Goal: Navigation & Orientation: Find specific page/section

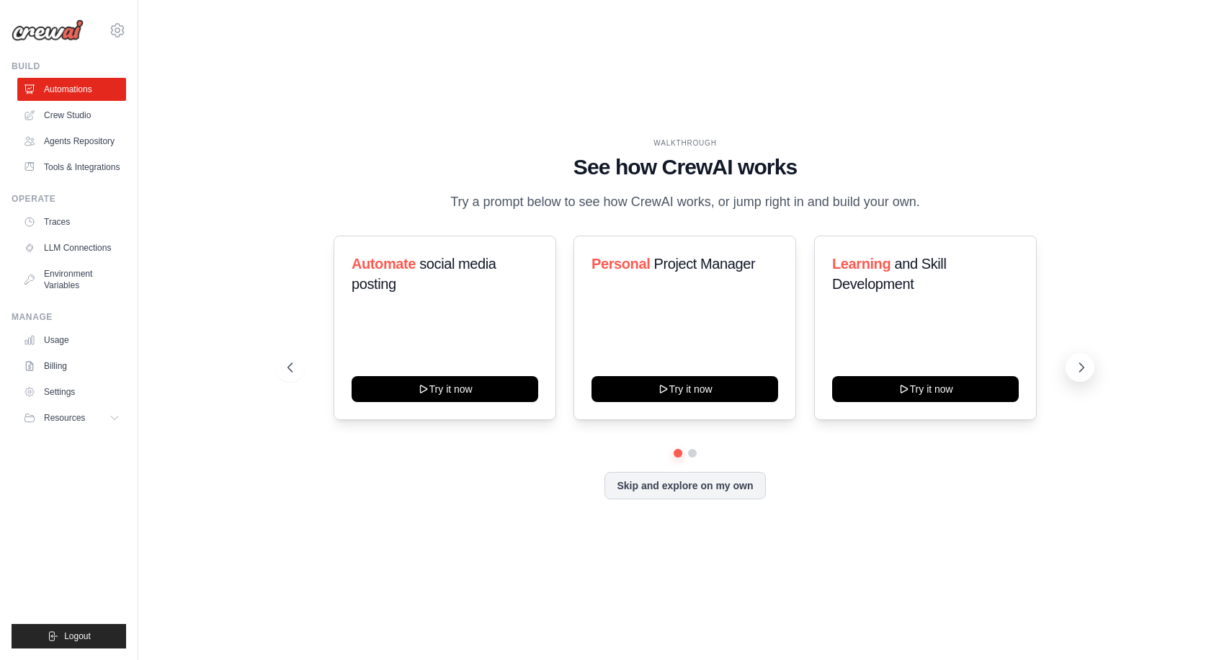
click at [1080, 367] on icon at bounding box center [1081, 367] width 14 height 14
click at [719, 302] on div "Fitness and Health Monitor Try it now" at bounding box center [684, 328] width 223 height 184
click at [69, 117] on link "Crew Studio" at bounding box center [73, 115] width 109 height 23
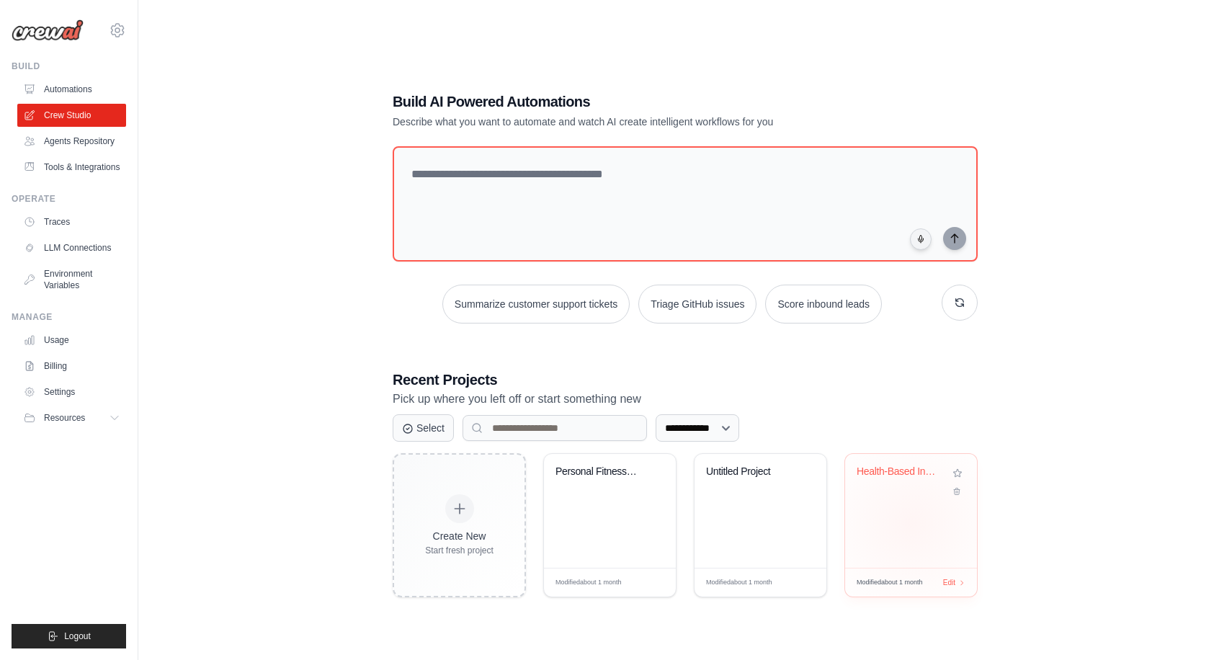
click at [910, 524] on div "Health-Based Indian-International M..." at bounding box center [911, 511] width 132 height 114
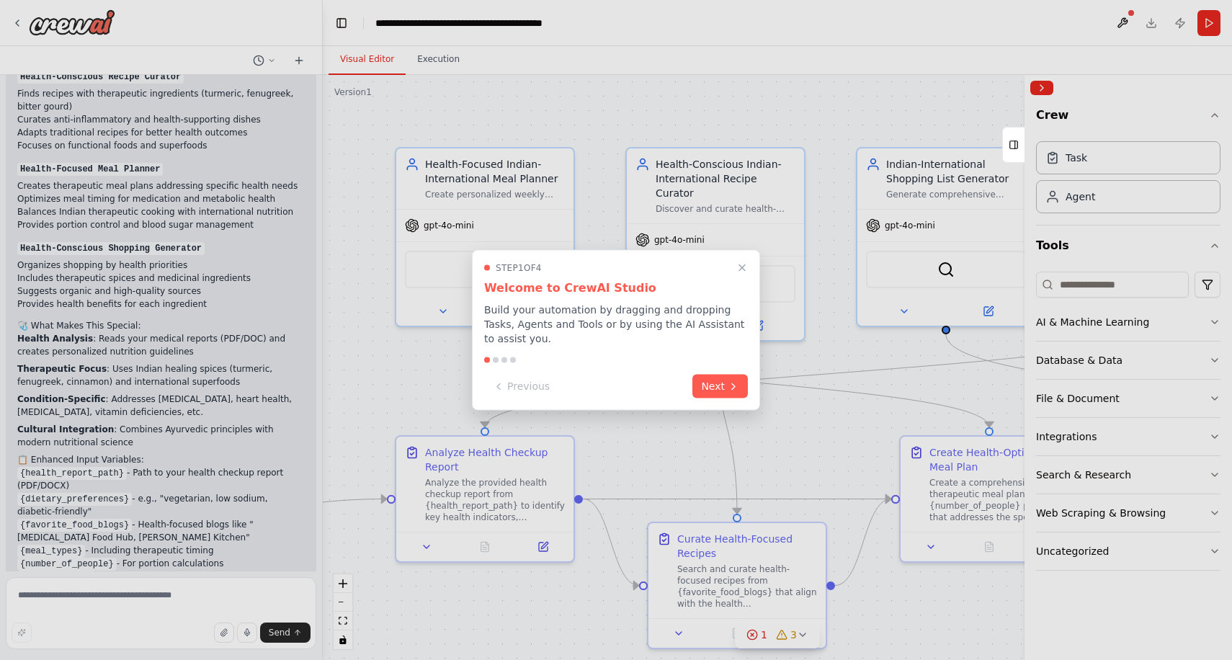
click at [655, 445] on div at bounding box center [616, 330] width 1232 height 660
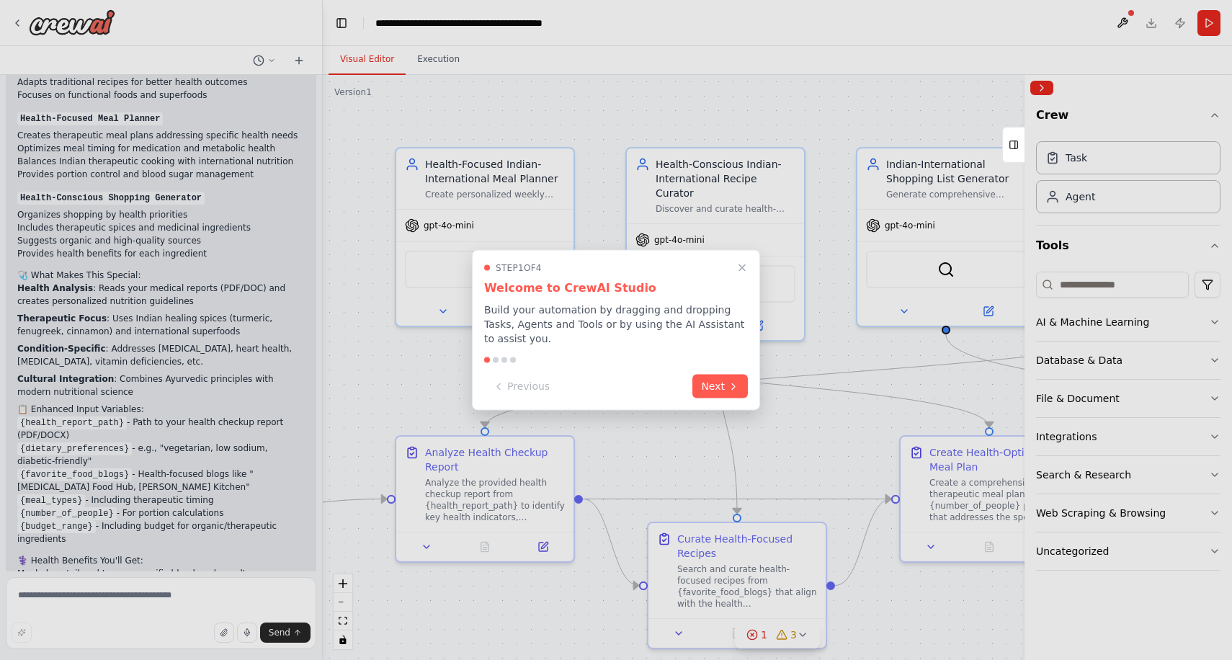
scroll to position [4212, 0]
click at [745, 266] on icon "Close walkthrough" at bounding box center [741, 267] width 13 height 13
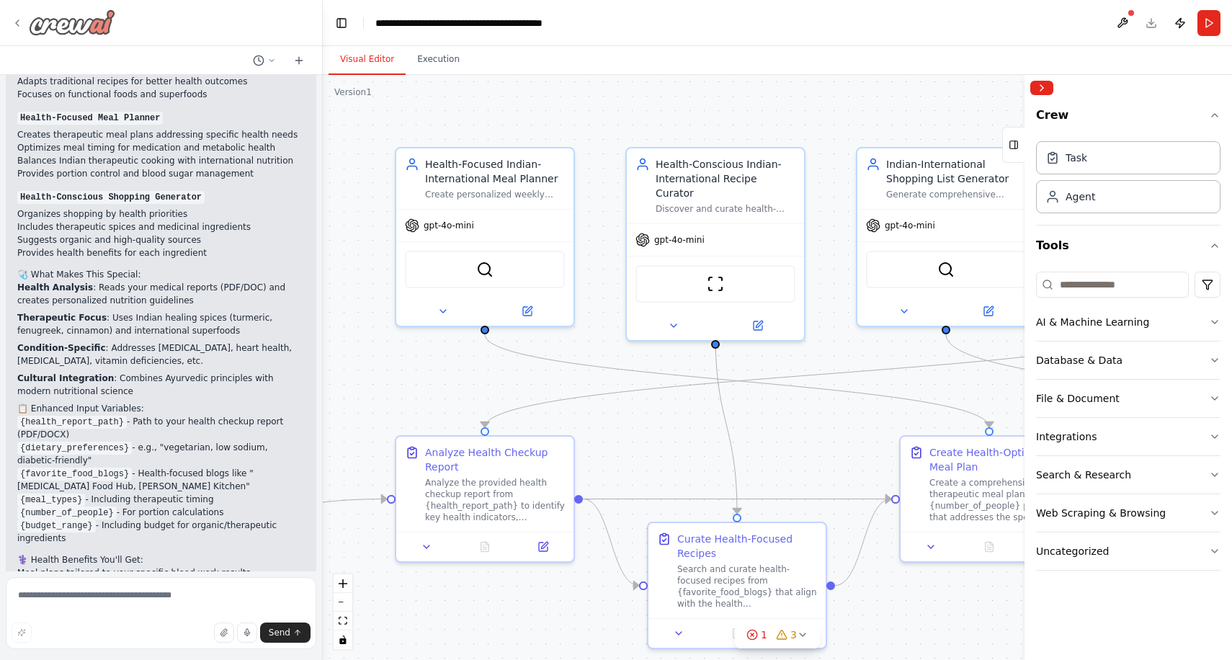
click at [15, 28] on icon at bounding box center [18, 23] width 12 height 12
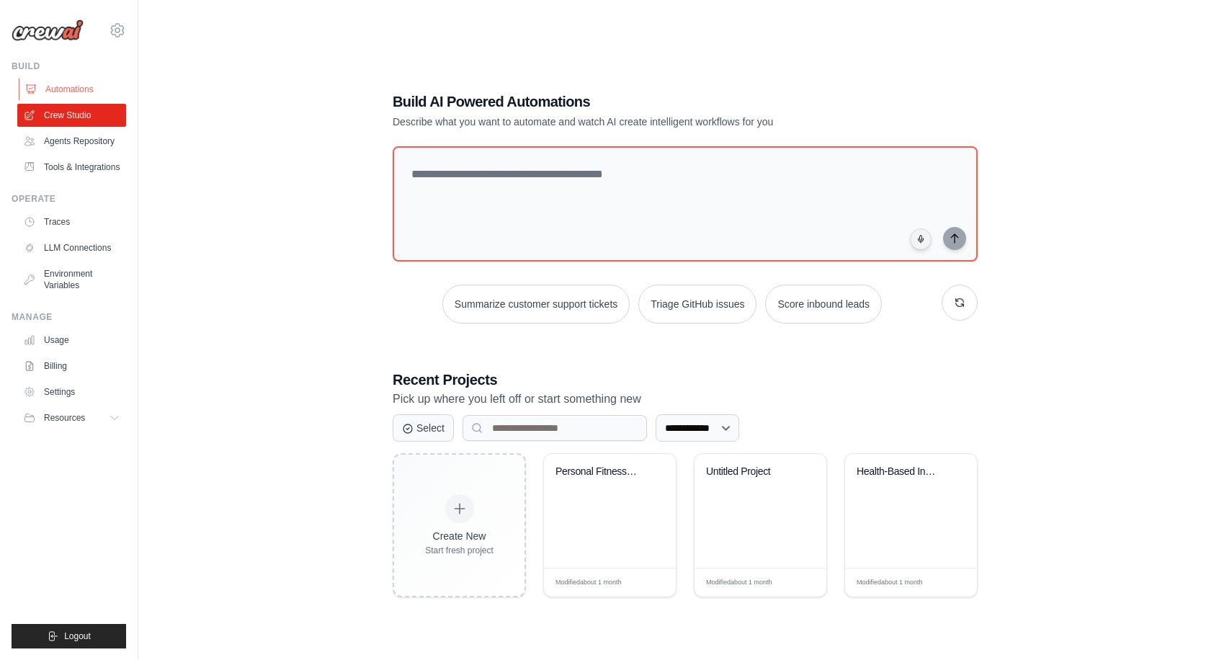
click at [58, 93] on link "Automations" at bounding box center [73, 89] width 109 height 23
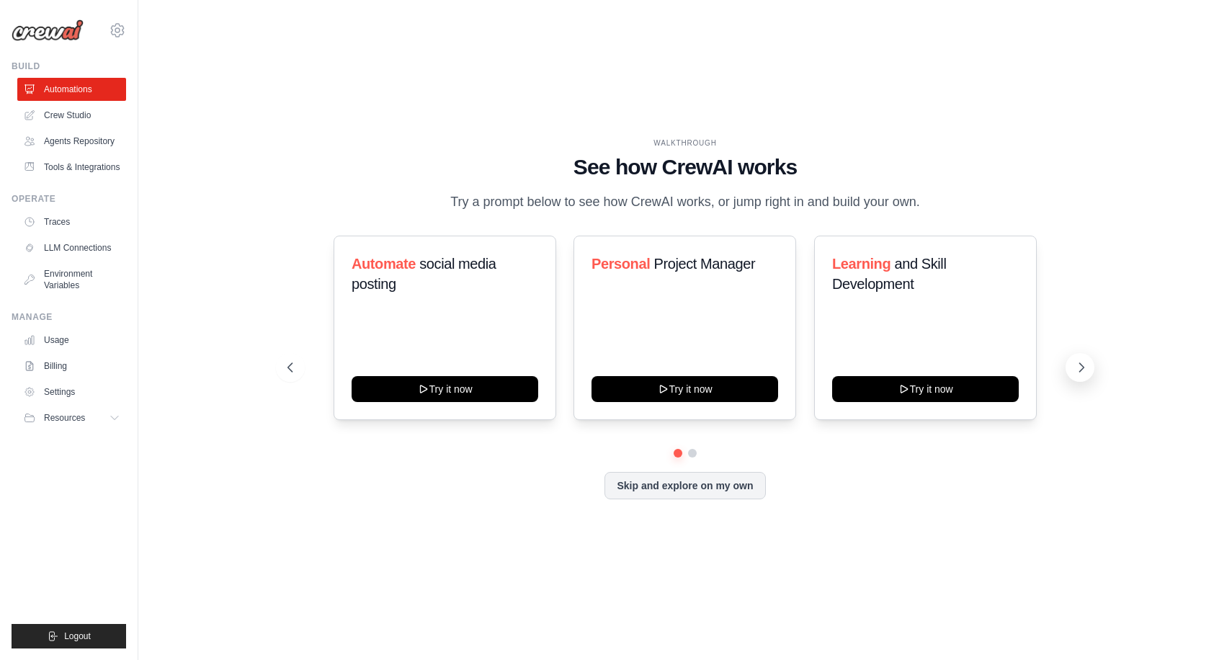
click at [1083, 367] on icon at bounding box center [1082, 367] width 4 height 9
click at [713, 317] on div "Fitness and Health Monitor Try it now" at bounding box center [684, 328] width 223 height 184
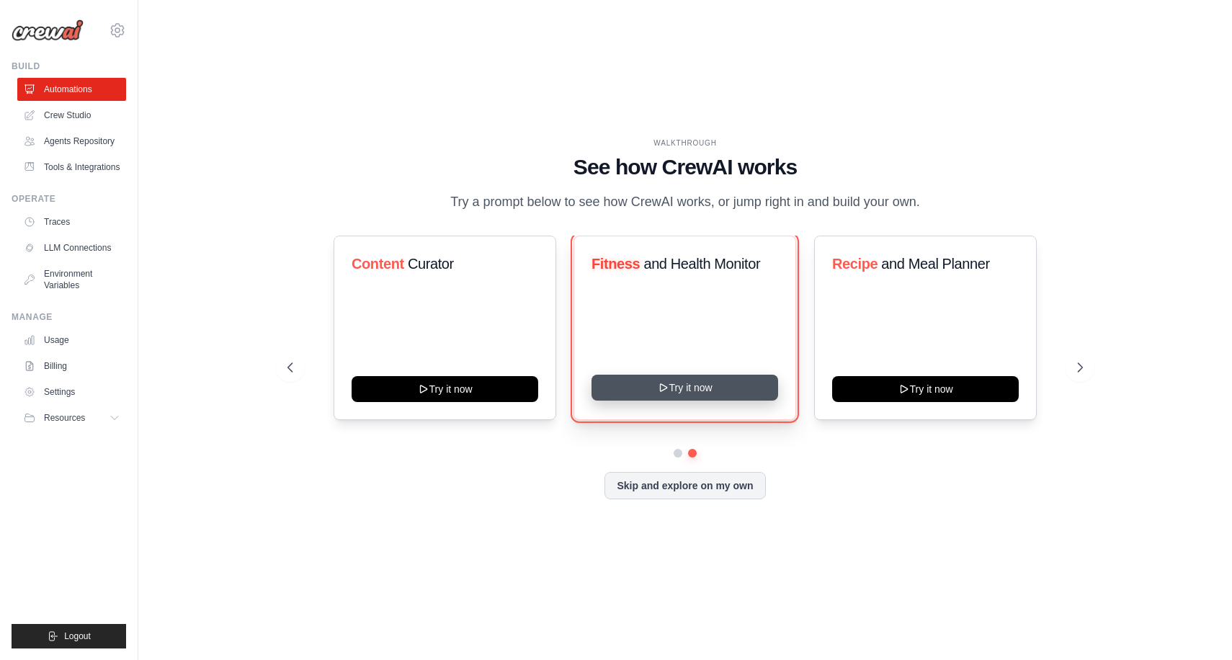
click at [698, 381] on button "Try it now" at bounding box center [684, 387] width 187 height 26
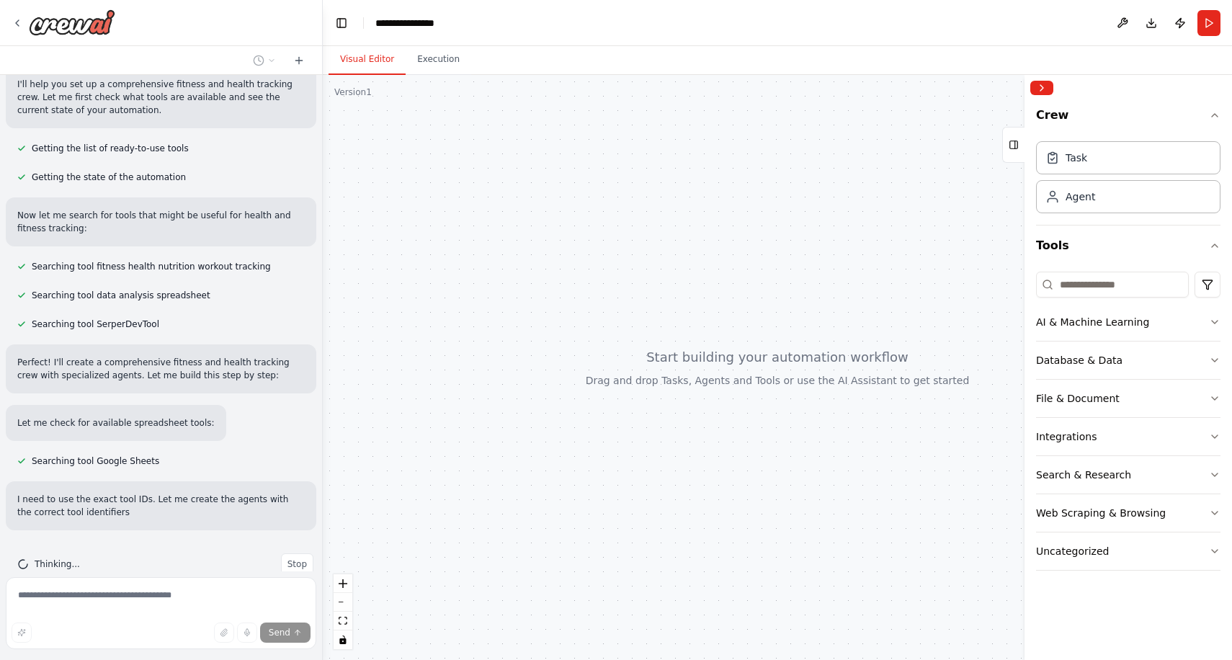
scroll to position [140, 0]
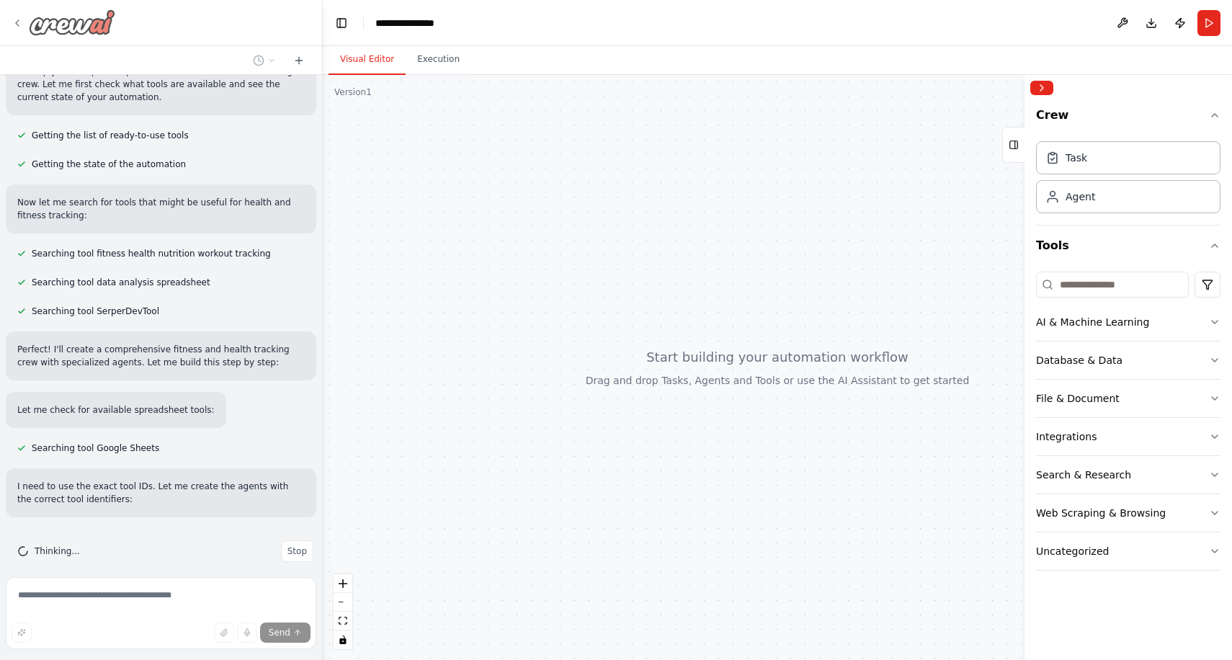
click at [12, 22] on icon at bounding box center [18, 23] width 12 height 12
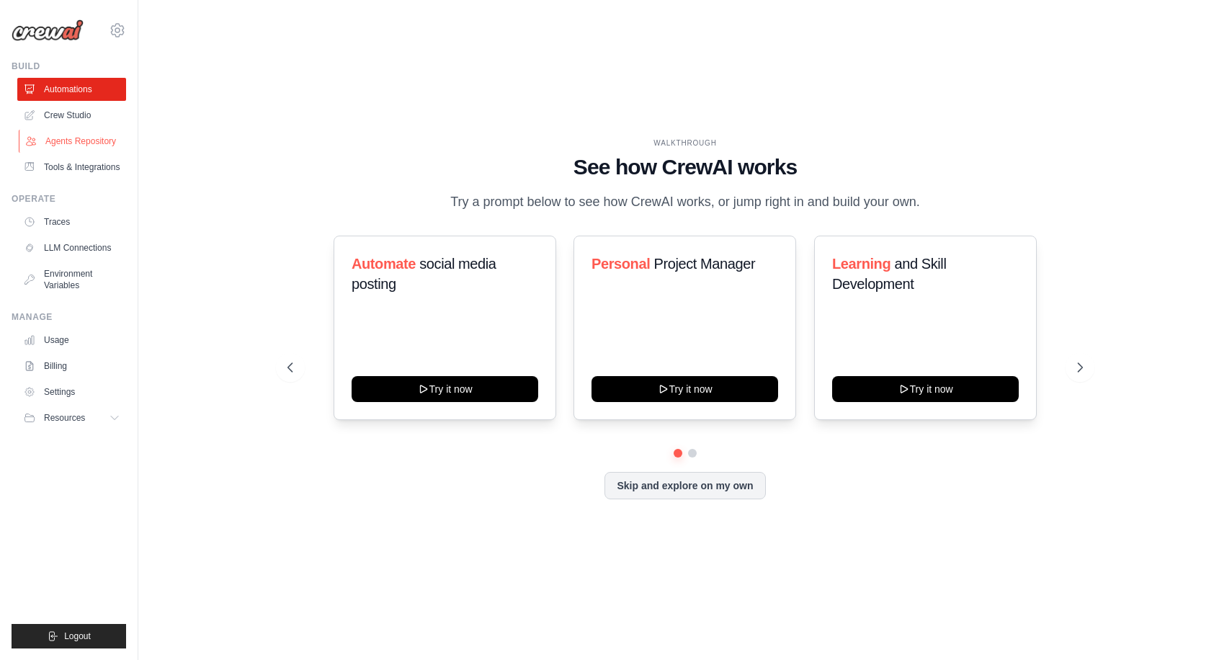
click at [94, 143] on link "Agents Repository" at bounding box center [73, 141] width 109 height 23
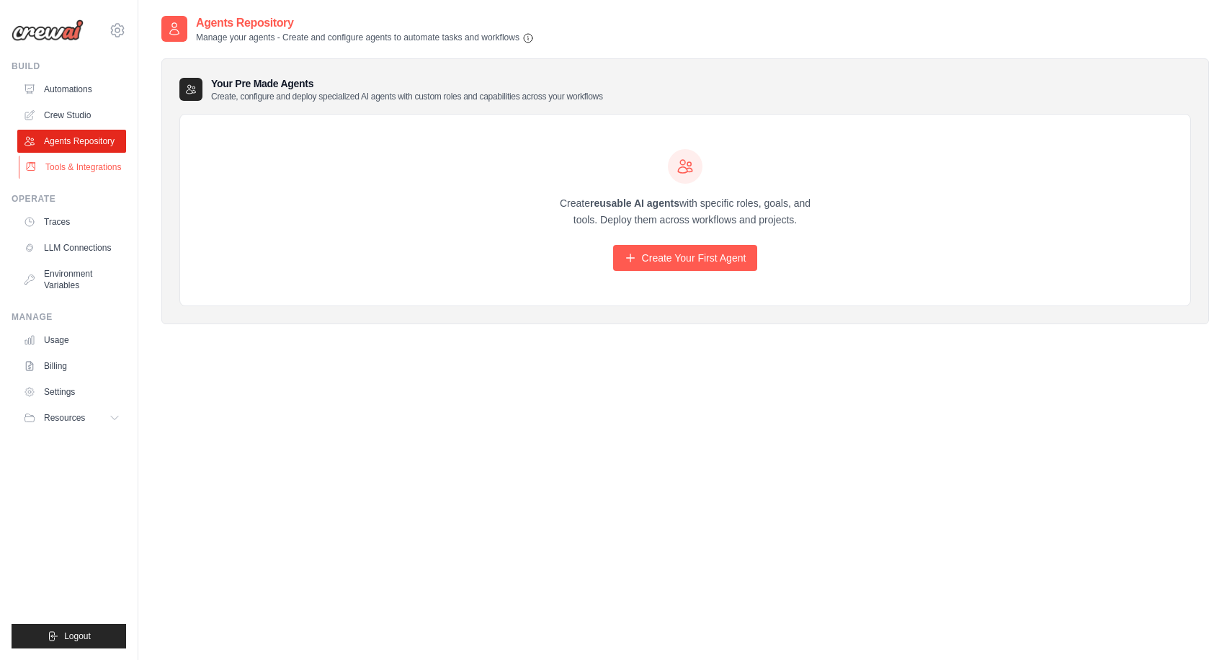
click at [47, 169] on link "Tools & Integrations" at bounding box center [73, 167] width 109 height 23
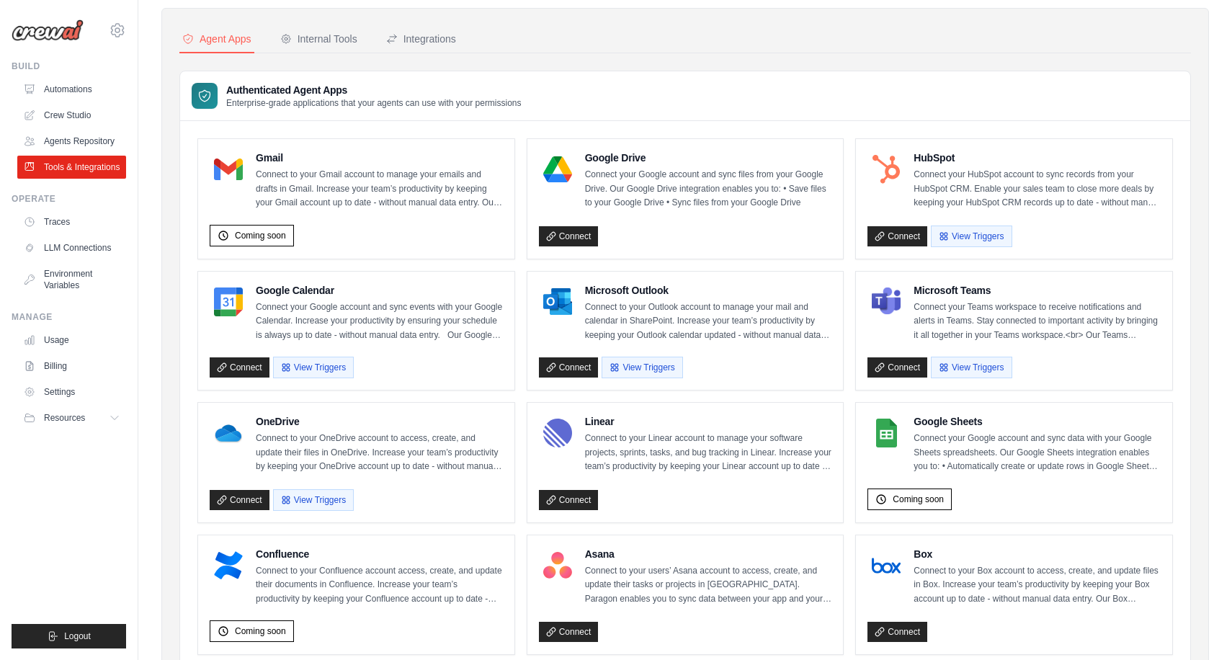
scroll to position [52, 0]
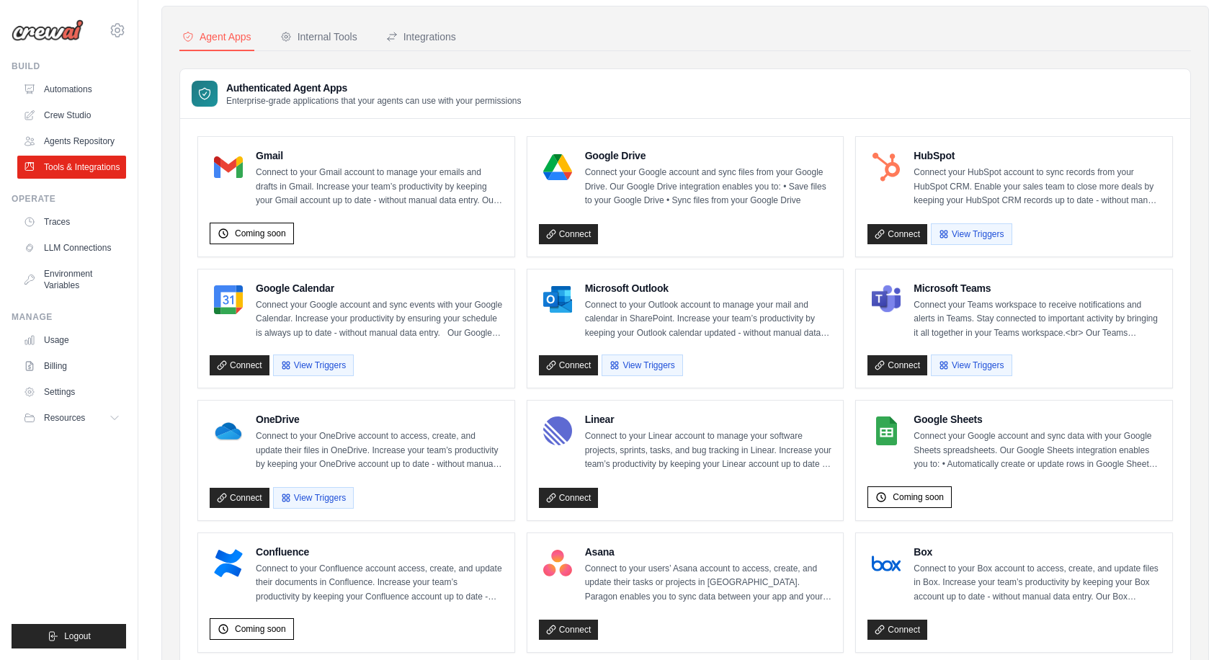
click at [1108, 324] on p "Connect your Teams workspace to receive notifications and alerts in Teams. Stay…" at bounding box center [1036, 319] width 247 height 42
click at [1116, 335] on p "Connect your Teams workspace to receive notifications and alerts in Teams. Stay…" at bounding box center [1036, 319] width 247 height 42
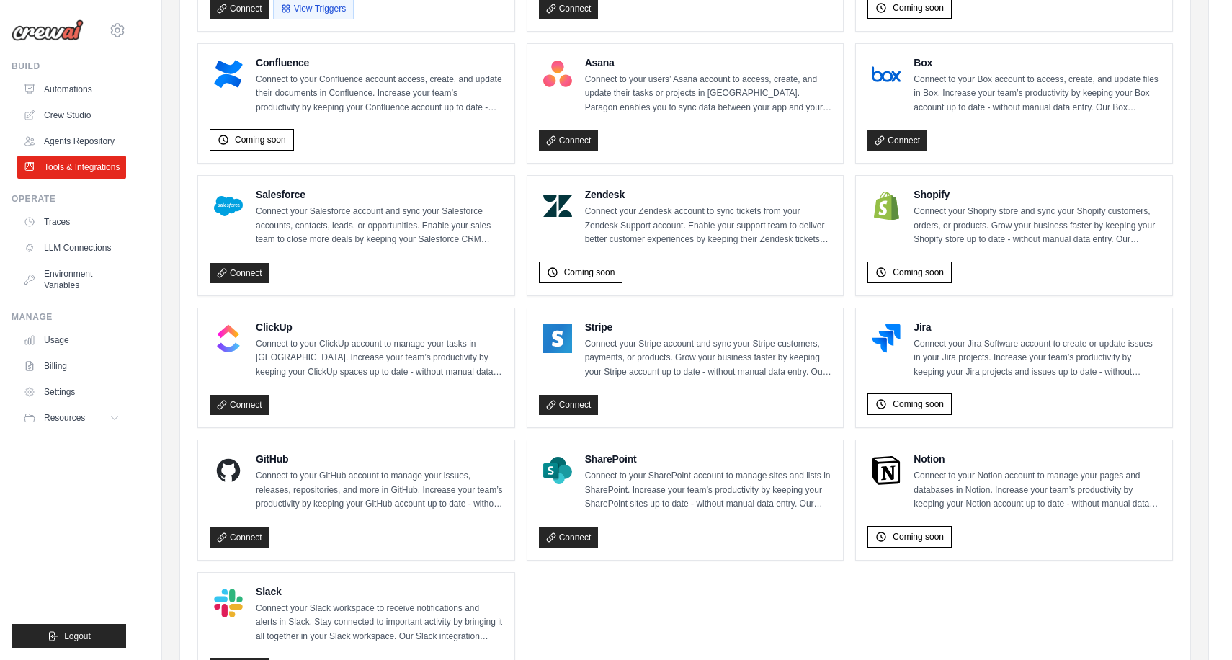
scroll to position [542, 0]
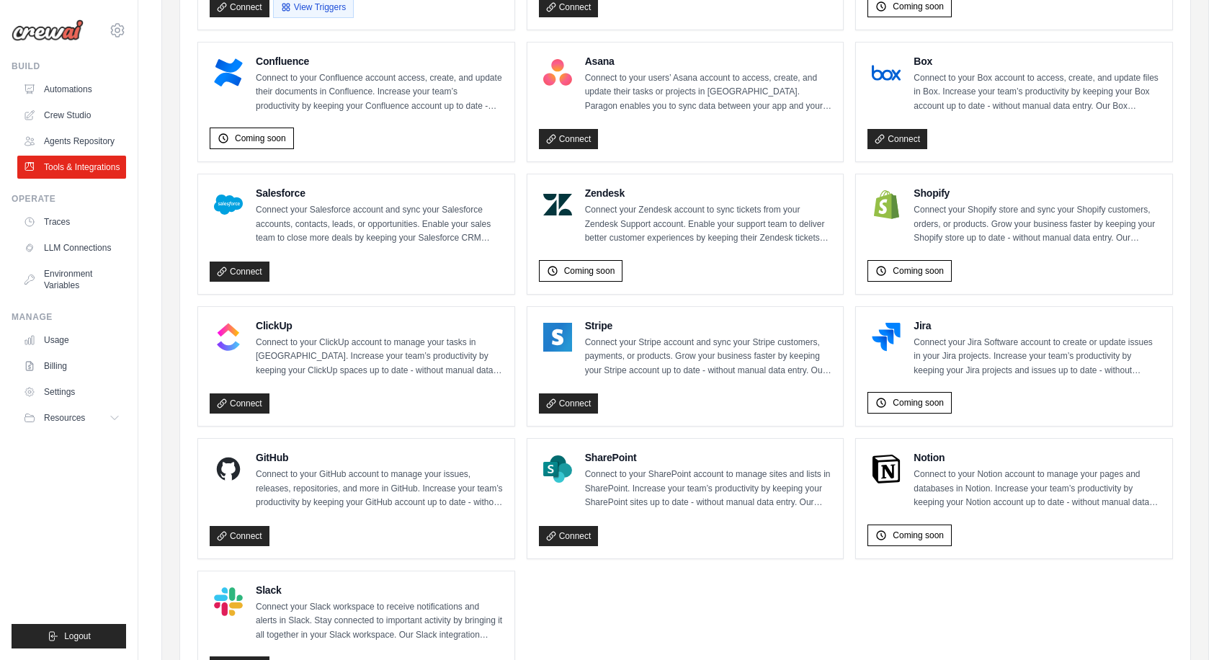
click at [802, 359] on p "Connect your Stripe account and sync your Stripe customers, payments, or produc…" at bounding box center [708, 357] width 247 height 42
click at [719, 360] on p "Connect your Stripe account and sync your Stripe customers, payments, or produc…" at bounding box center [708, 357] width 247 height 42
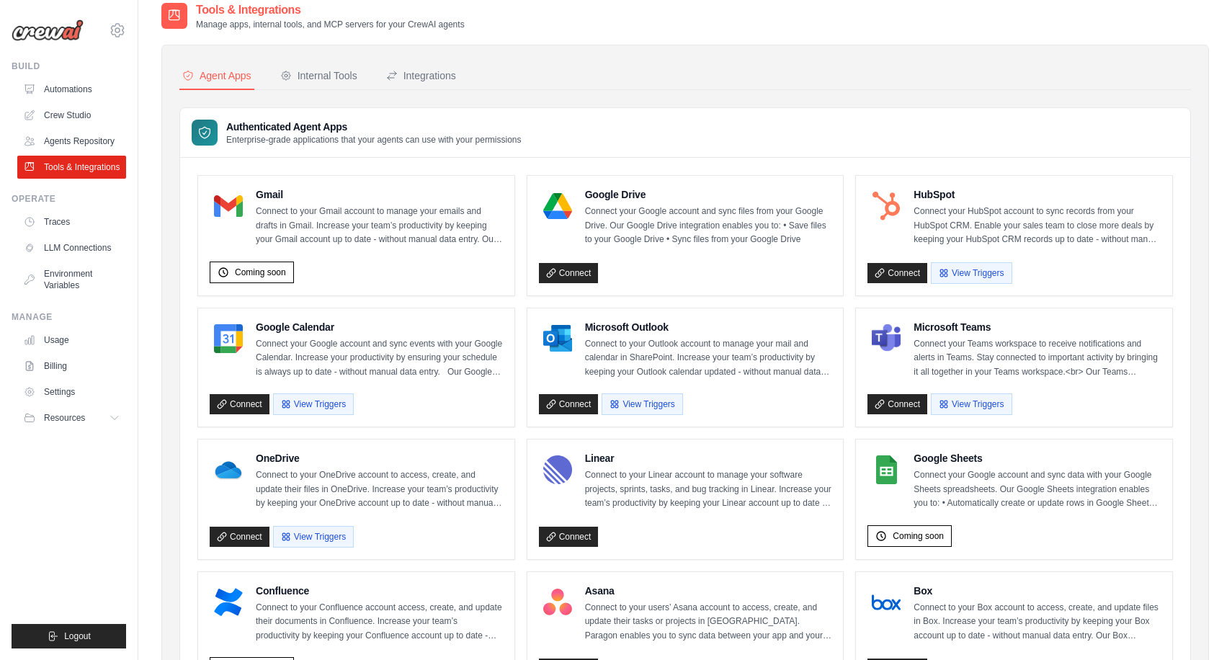
scroll to position [0, 0]
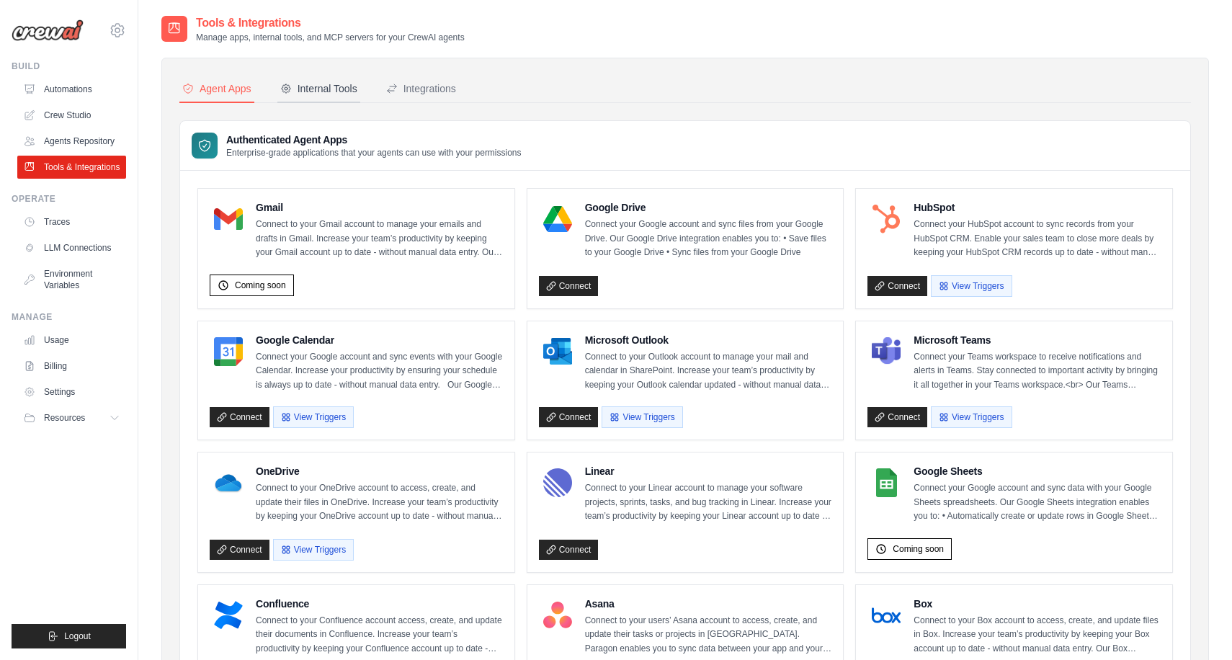
click at [333, 93] on div "Internal Tools" at bounding box center [318, 88] width 77 height 14
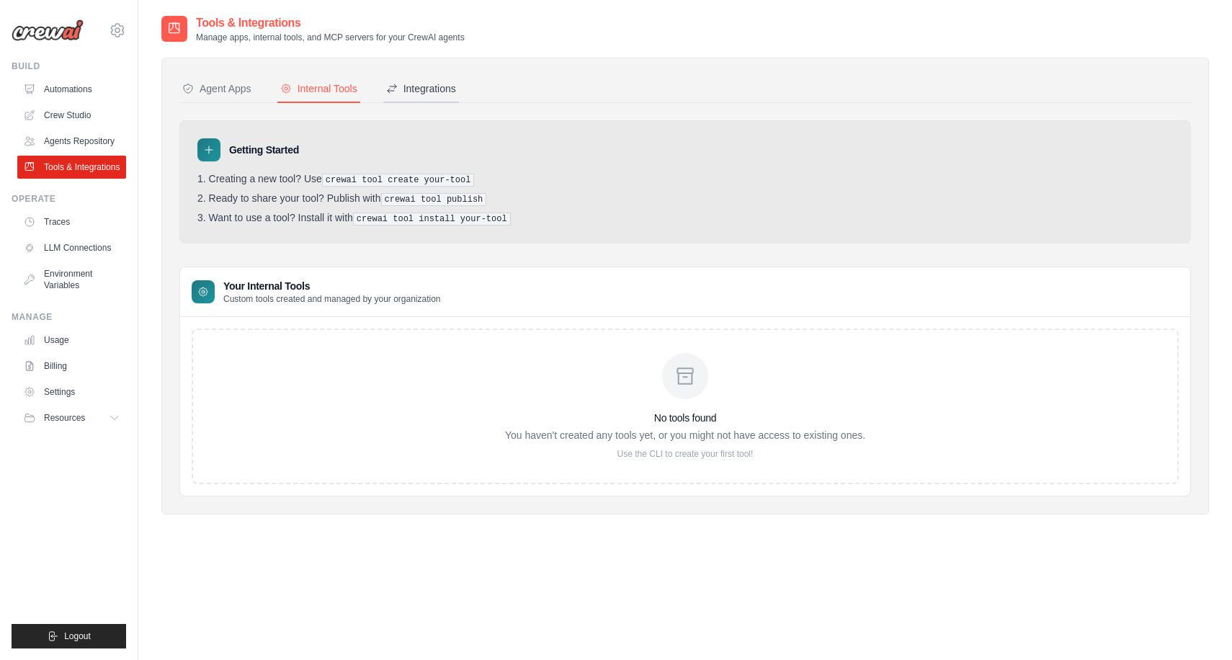
click at [416, 86] on div "Integrations" at bounding box center [421, 88] width 70 height 14
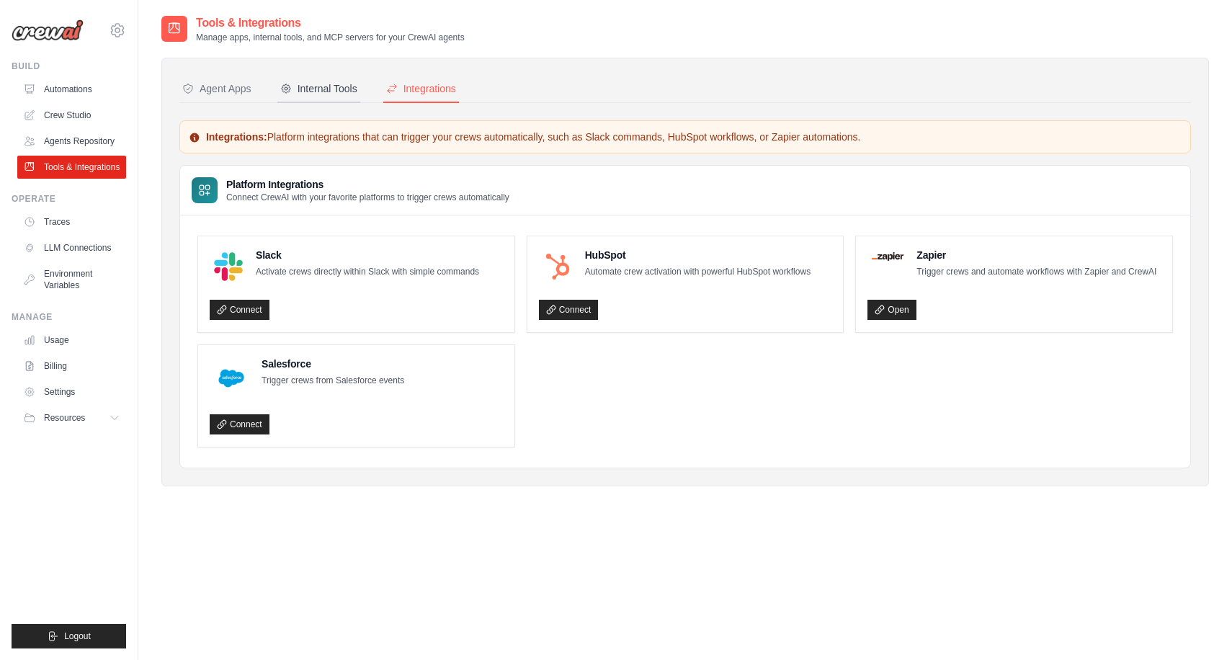
click at [351, 89] on div "Internal Tools" at bounding box center [318, 88] width 77 height 14
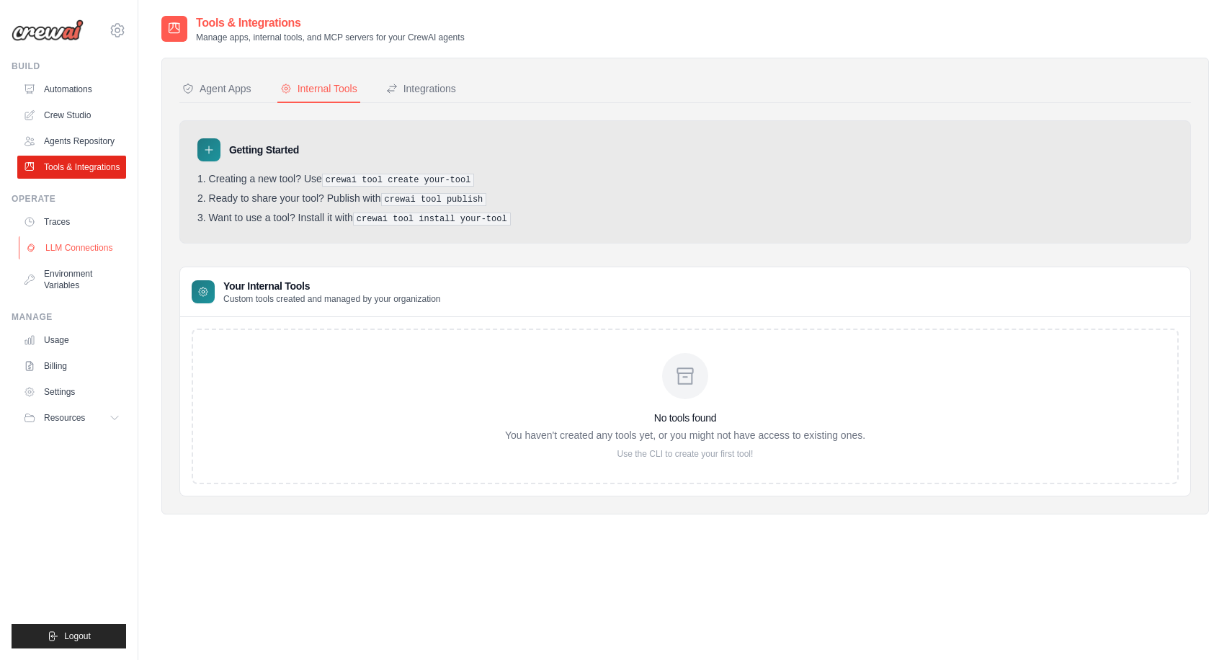
click at [78, 250] on link "LLM Connections" at bounding box center [73, 247] width 109 height 23
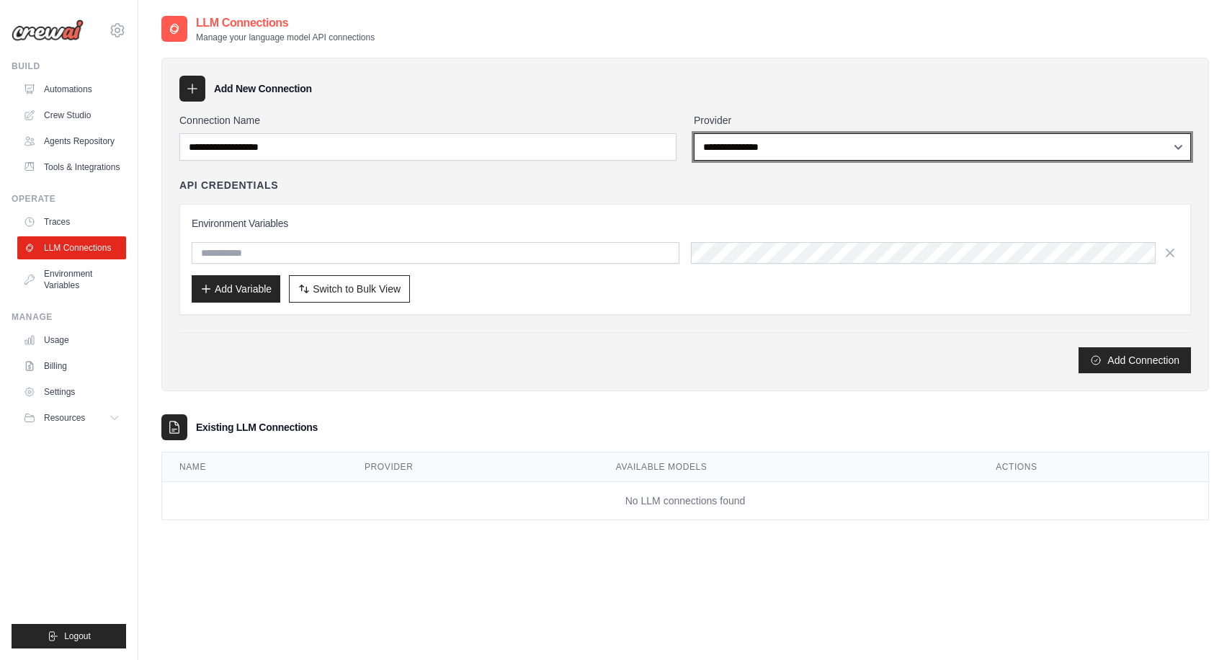
click at [814, 152] on select "**********" at bounding box center [942, 146] width 497 height 27
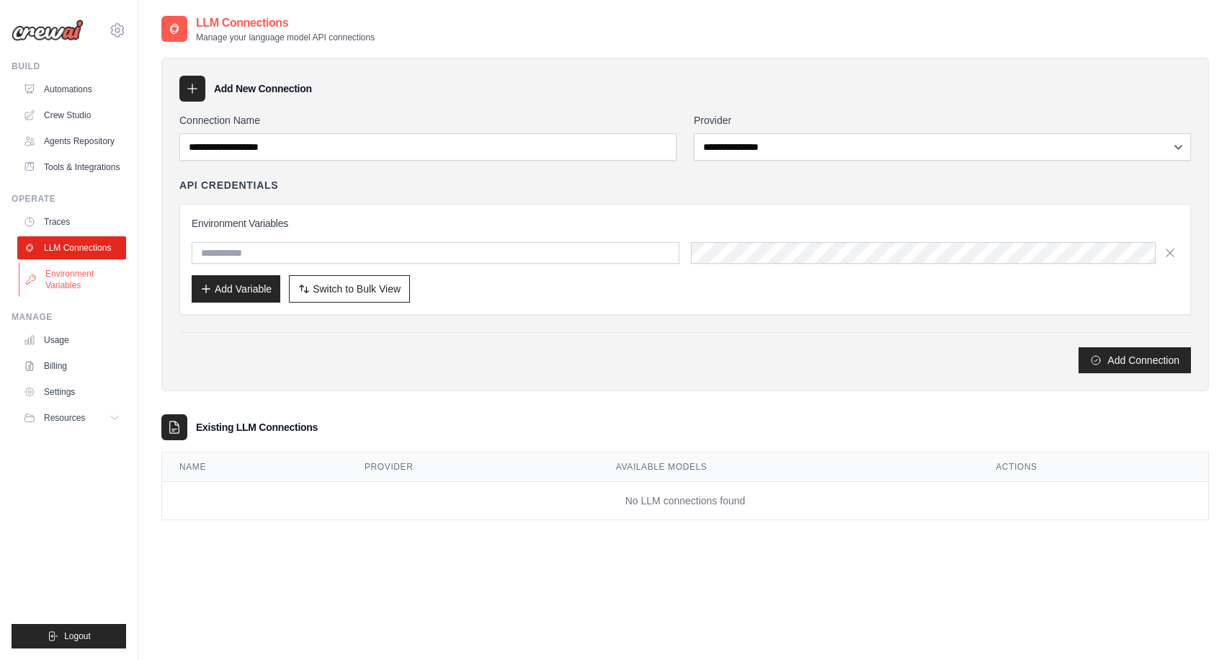
click at [89, 281] on link "Environment Variables" at bounding box center [73, 279] width 109 height 35
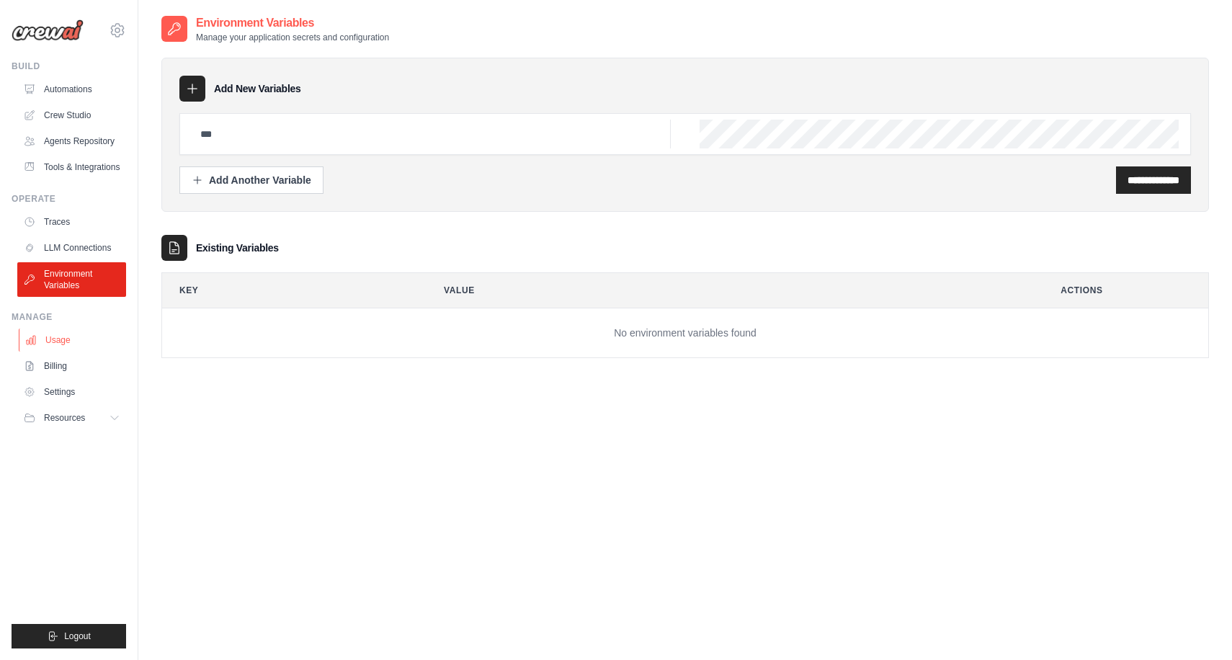
click at [73, 338] on link "Usage" at bounding box center [73, 339] width 109 height 23
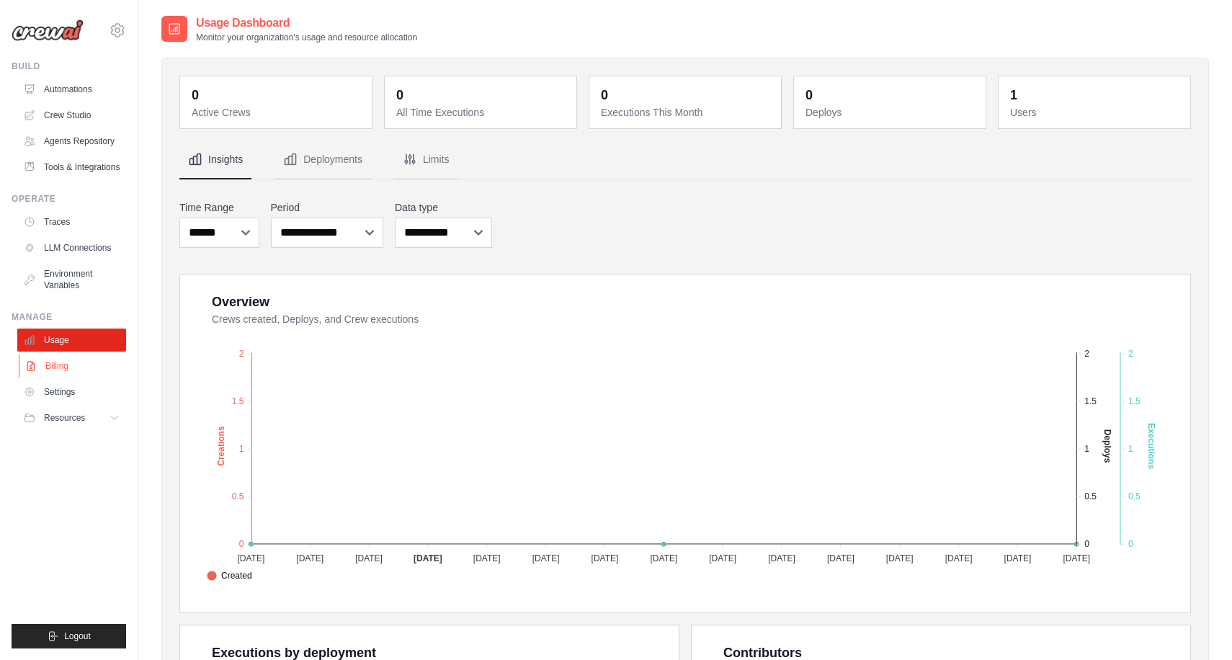
click at [67, 370] on link "Billing" at bounding box center [73, 365] width 109 height 23
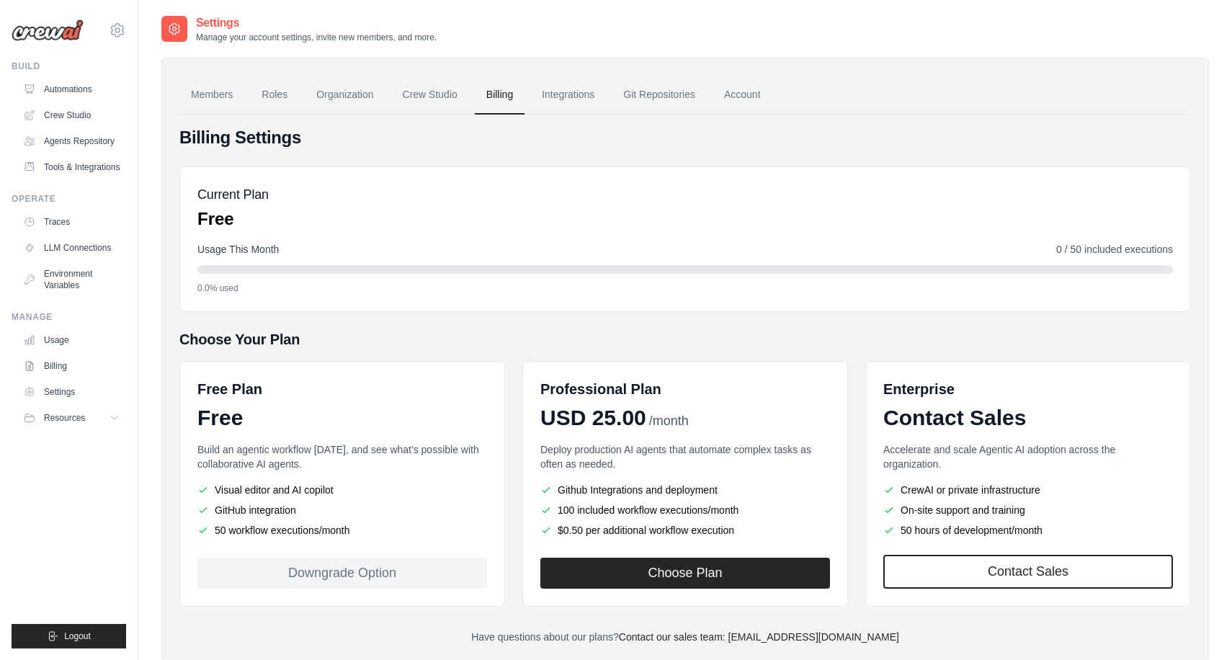
scroll to position [40, 0]
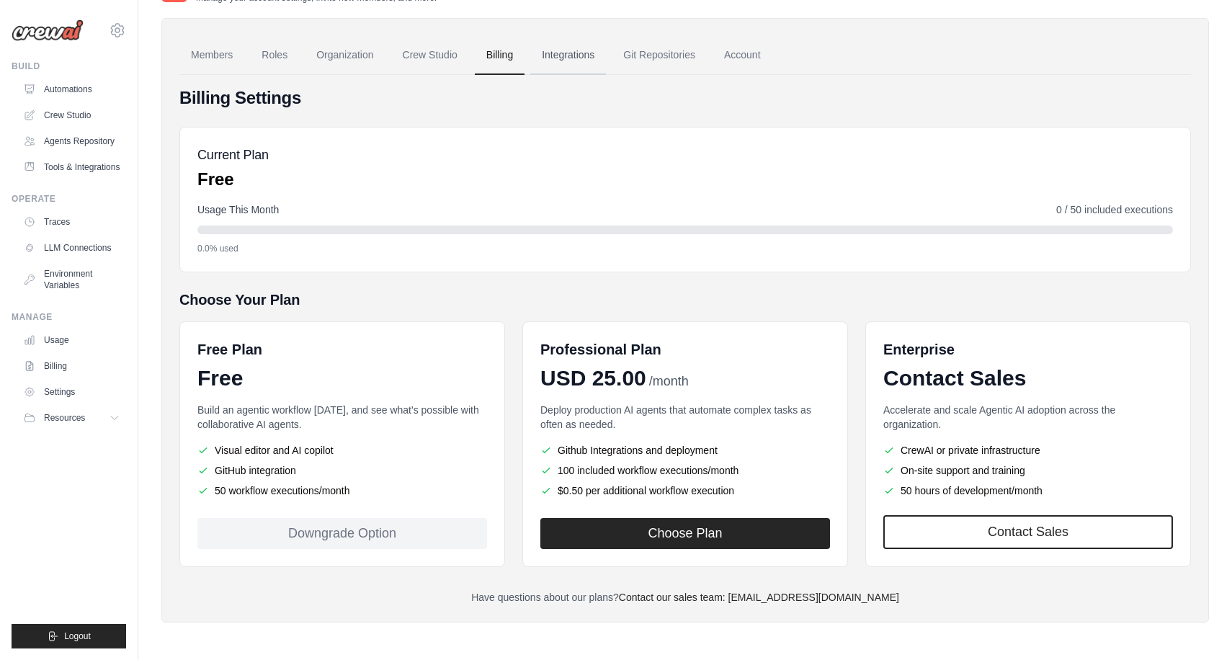
click at [566, 55] on link "Integrations" at bounding box center [568, 55] width 76 height 39
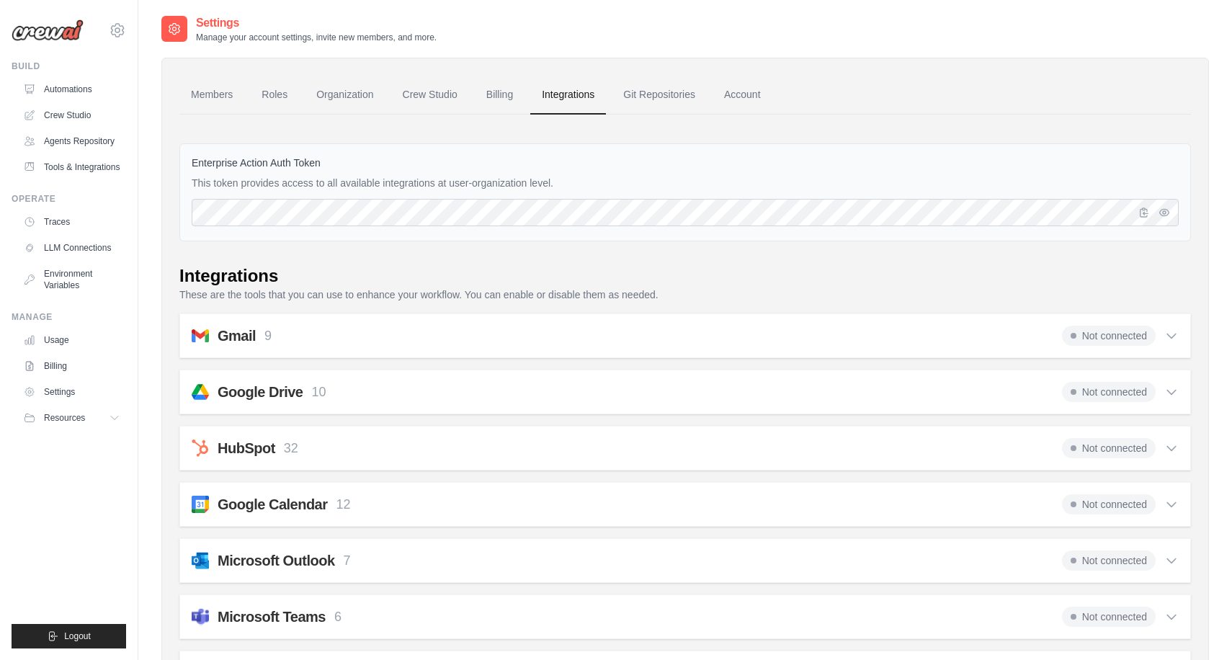
click at [1172, 343] on div "Not connected" at bounding box center [1120, 336] width 117 height 20
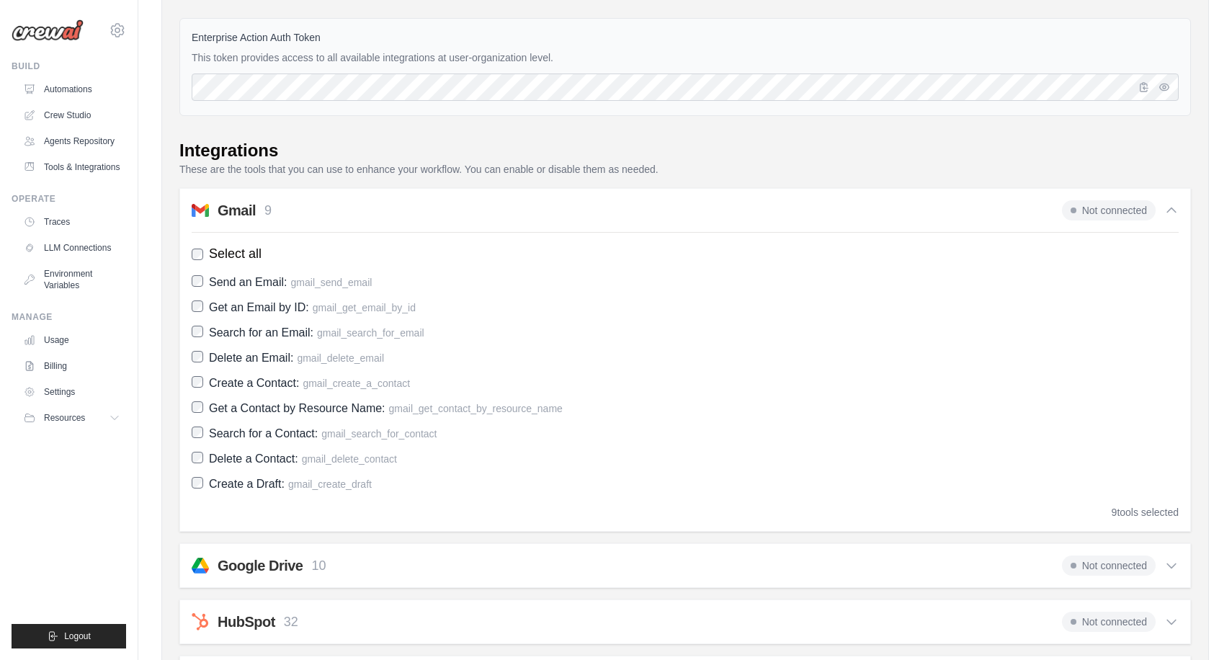
scroll to position [170, 0]
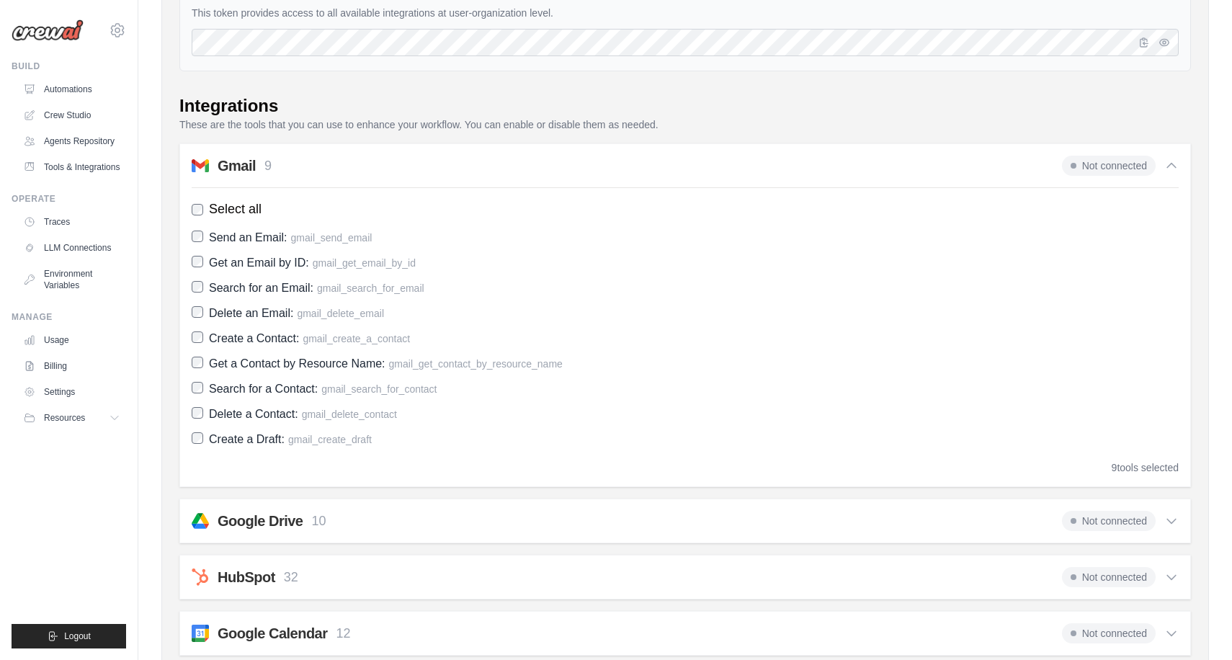
click at [1178, 165] on icon at bounding box center [1171, 165] width 14 height 14
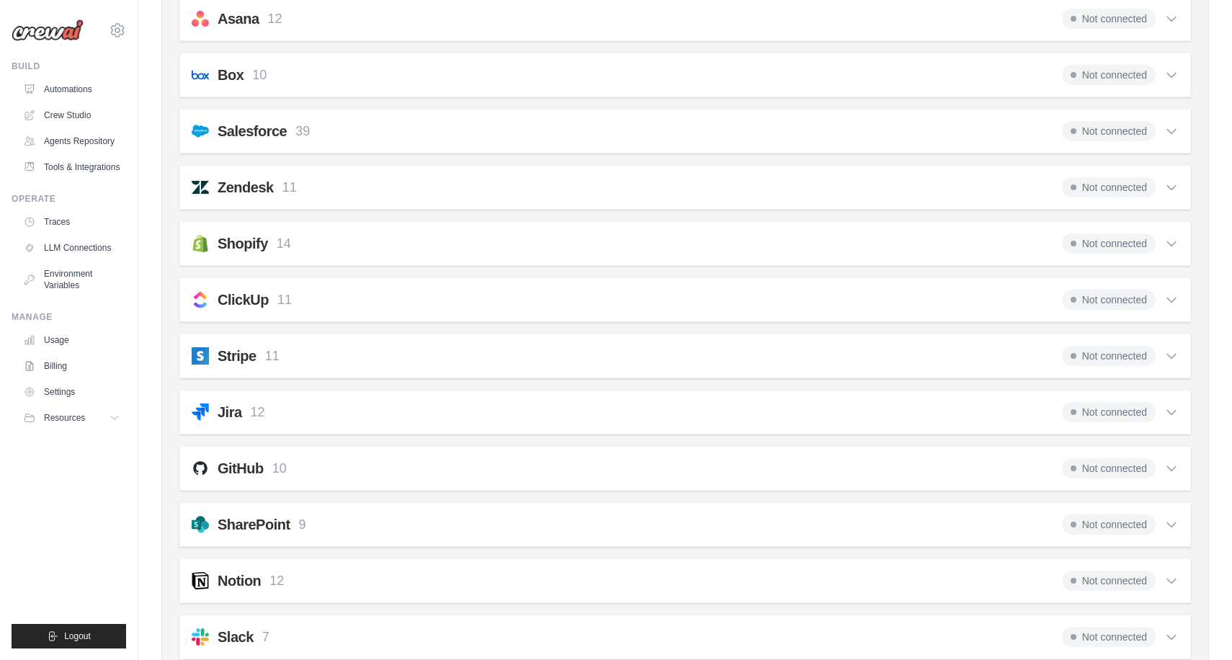
scroll to position [872, 0]
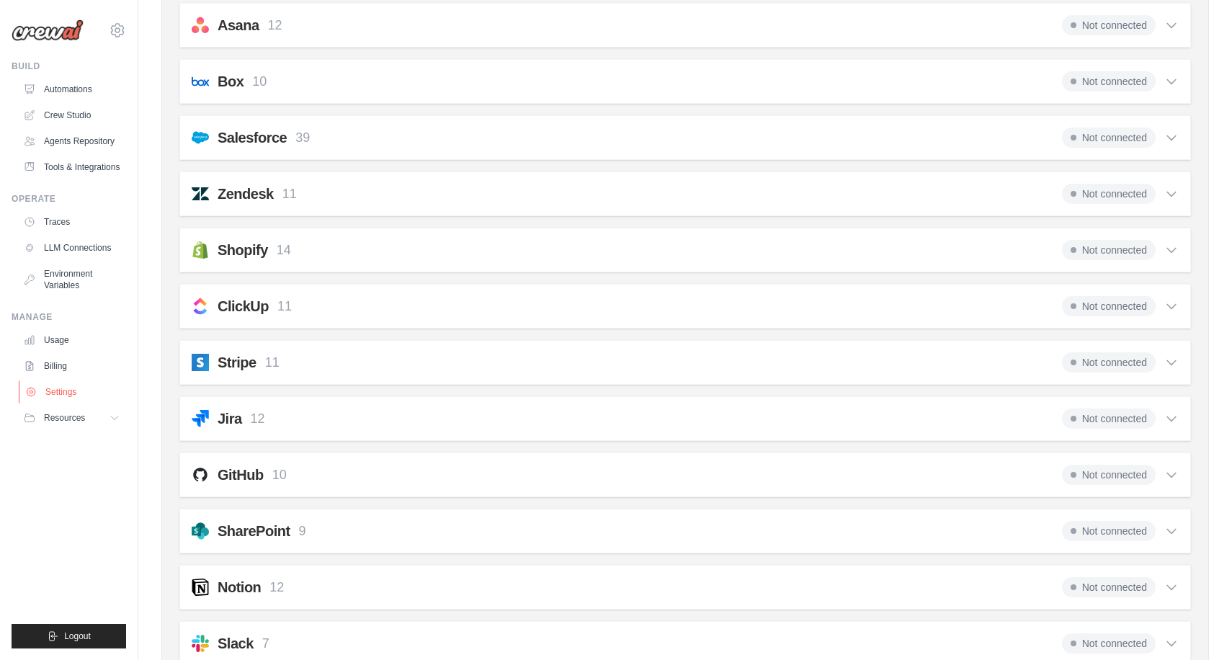
click at [84, 385] on link "Settings" at bounding box center [73, 391] width 109 height 23
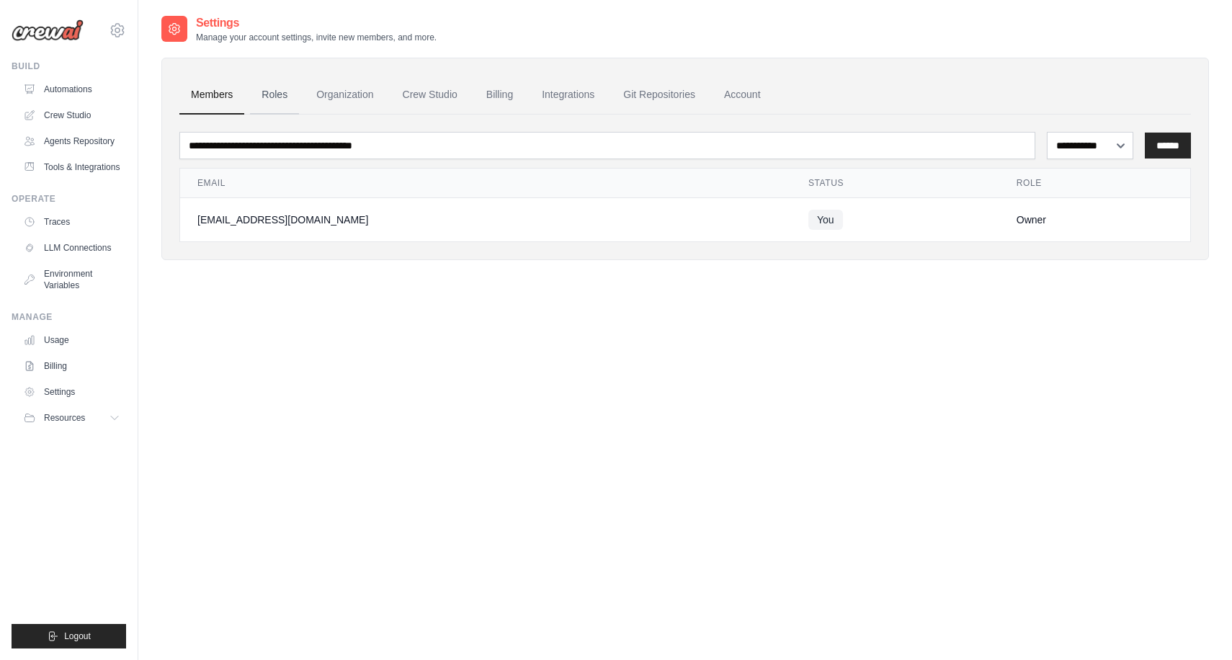
click at [276, 103] on link "Roles" at bounding box center [274, 95] width 49 height 39
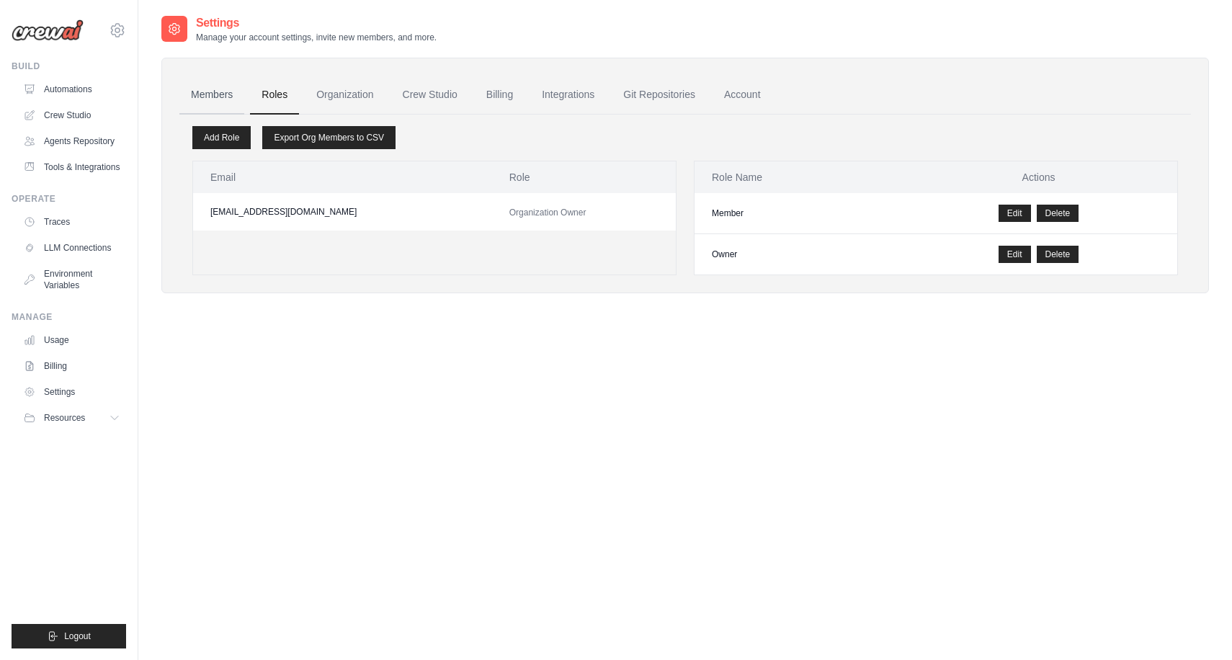
click at [208, 91] on link "Members" at bounding box center [211, 95] width 65 height 39
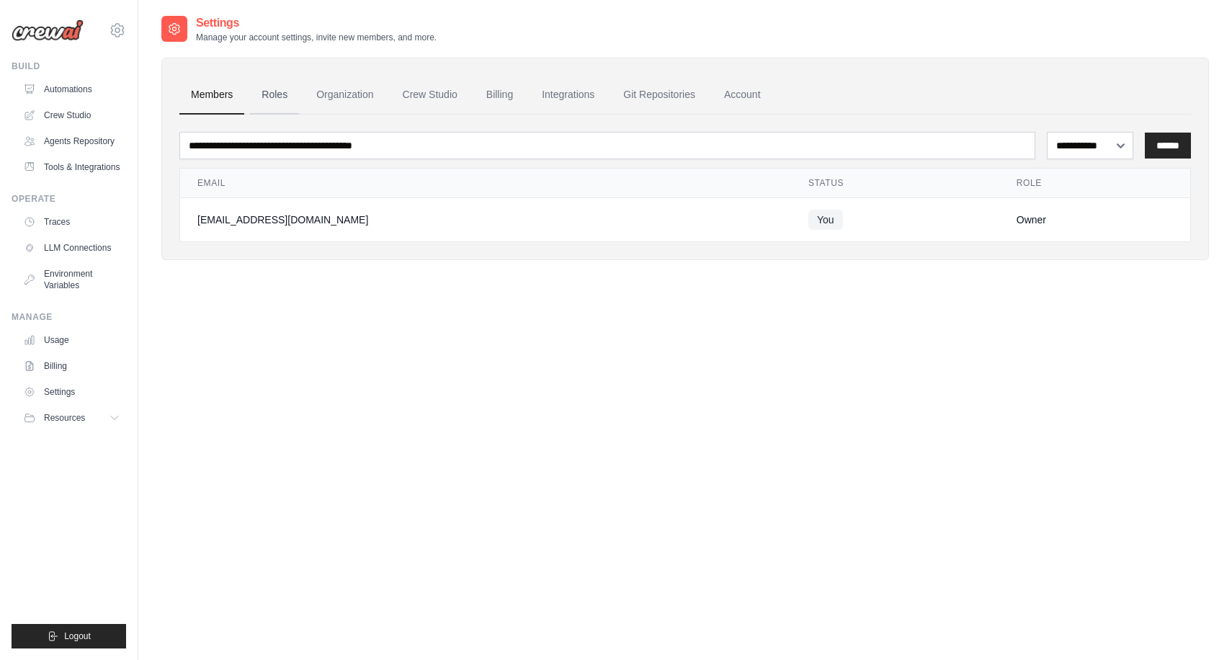
click at [267, 99] on link "Roles" at bounding box center [274, 95] width 49 height 39
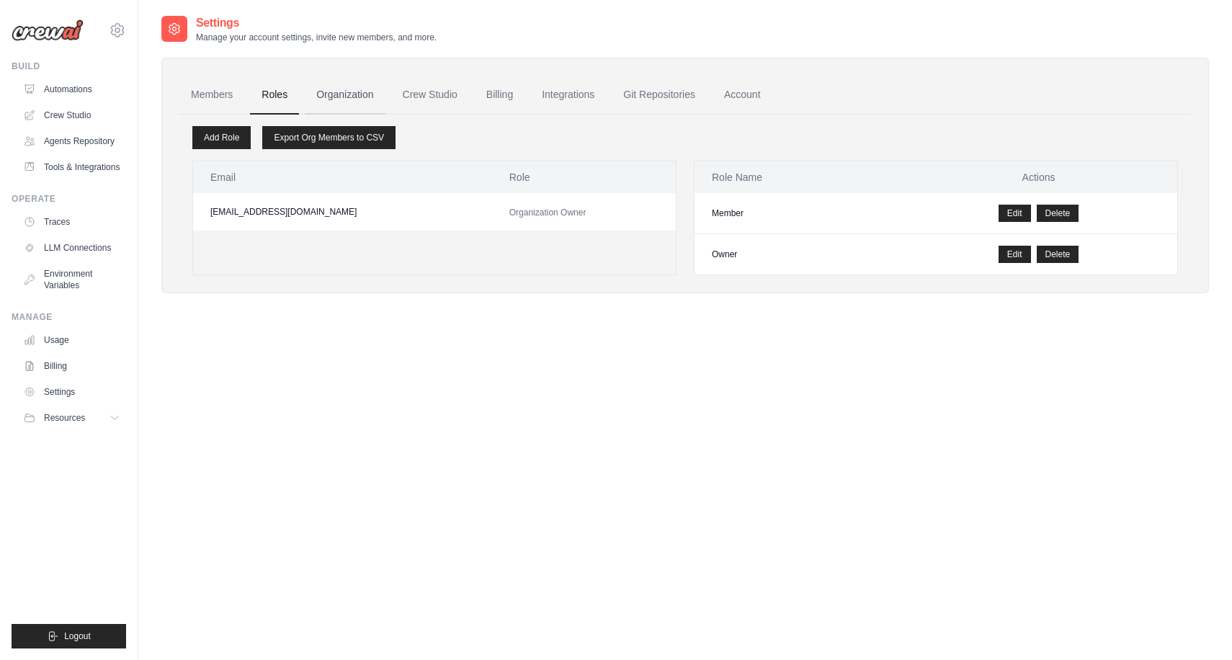
click at [331, 95] on link "Organization" at bounding box center [345, 95] width 80 height 39
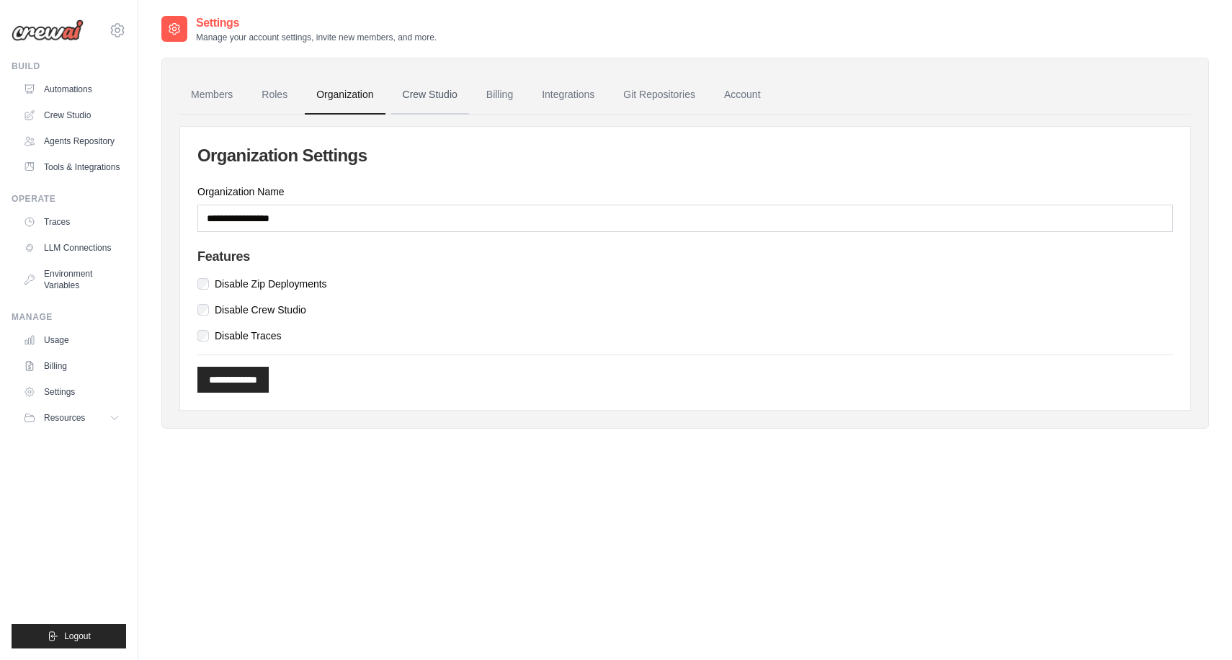
click at [422, 94] on link "Crew Studio" at bounding box center [430, 95] width 78 height 39
click at [583, 90] on link "Integrations" at bounding box center [568, 95] width 76 height 39
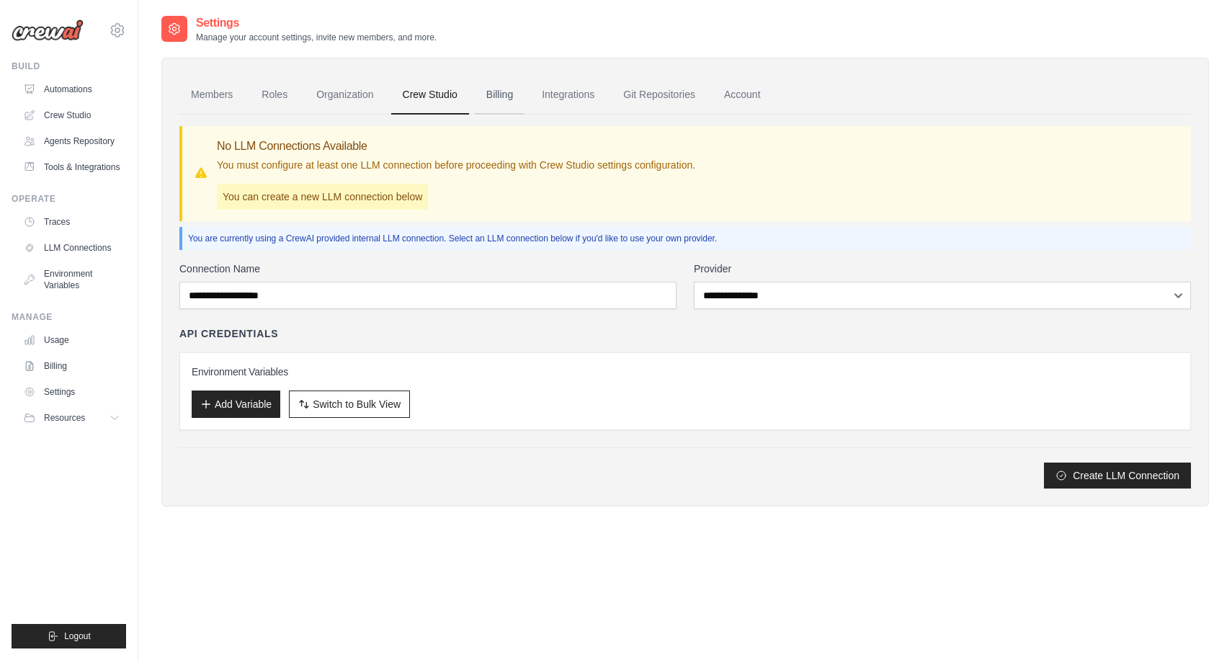
click at [507, 82] on link "Billing" at bounding box center [500, 95] width 50 height 39
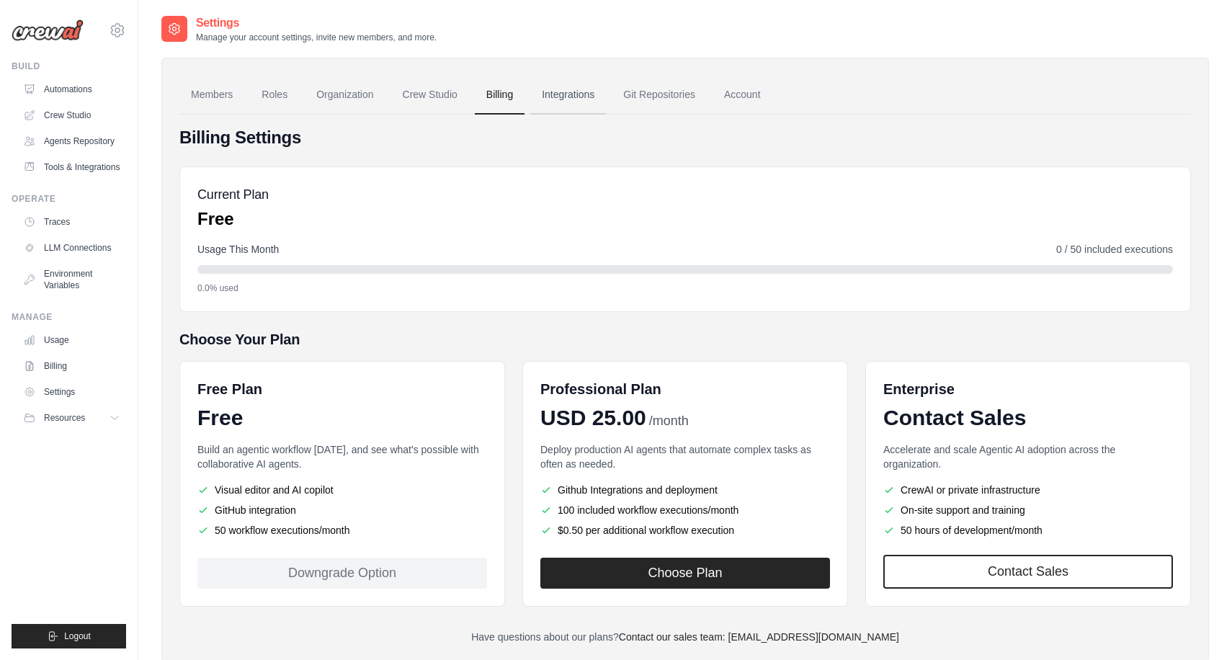
click at [576, 106] on link "Integrations" at bounding box center [568, 95] width 76 height 39
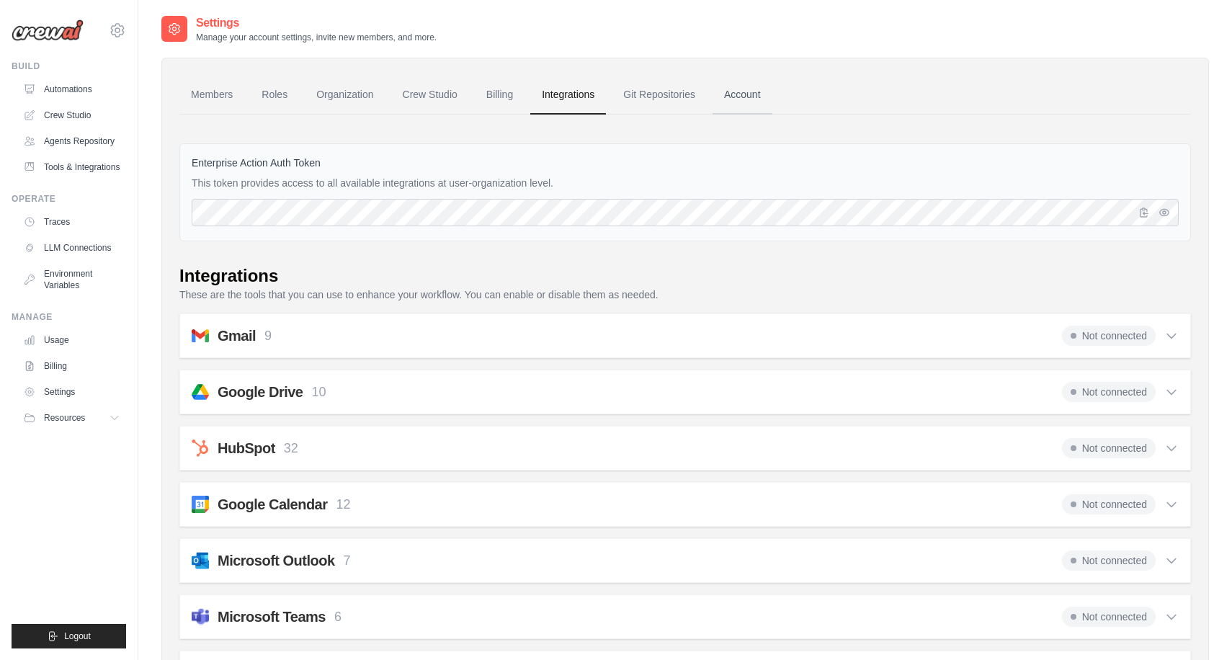
click at [748, 96] on link "Account" at bounding box center [742, 95] width 60 height 39
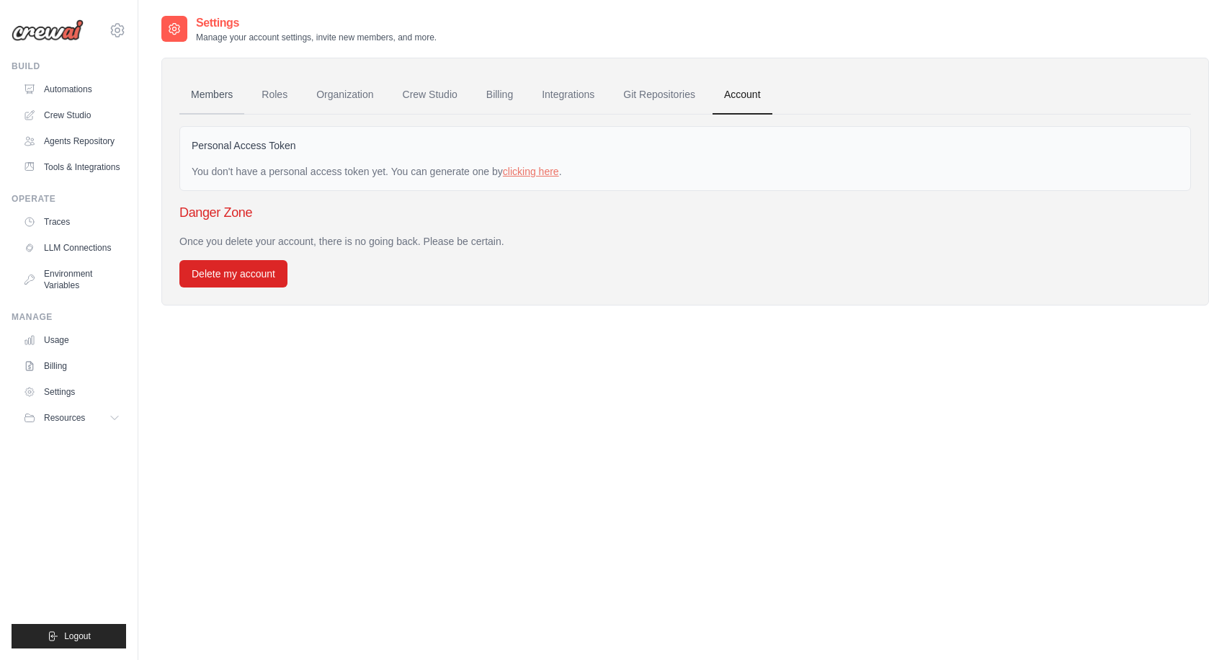
click at [217, 93] on link "Members" at bounding box center [211, 95] width 65 height 39
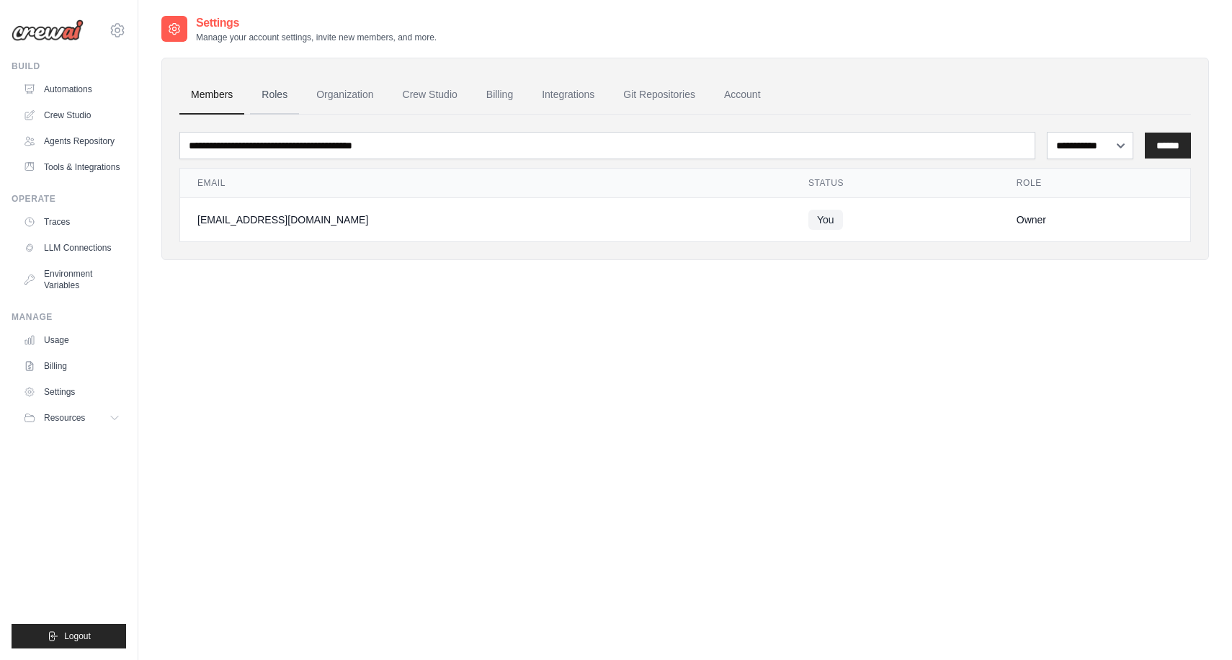
click at [256, 93] on link "Roles" at bounding box center [274, 95] width 49 height 39
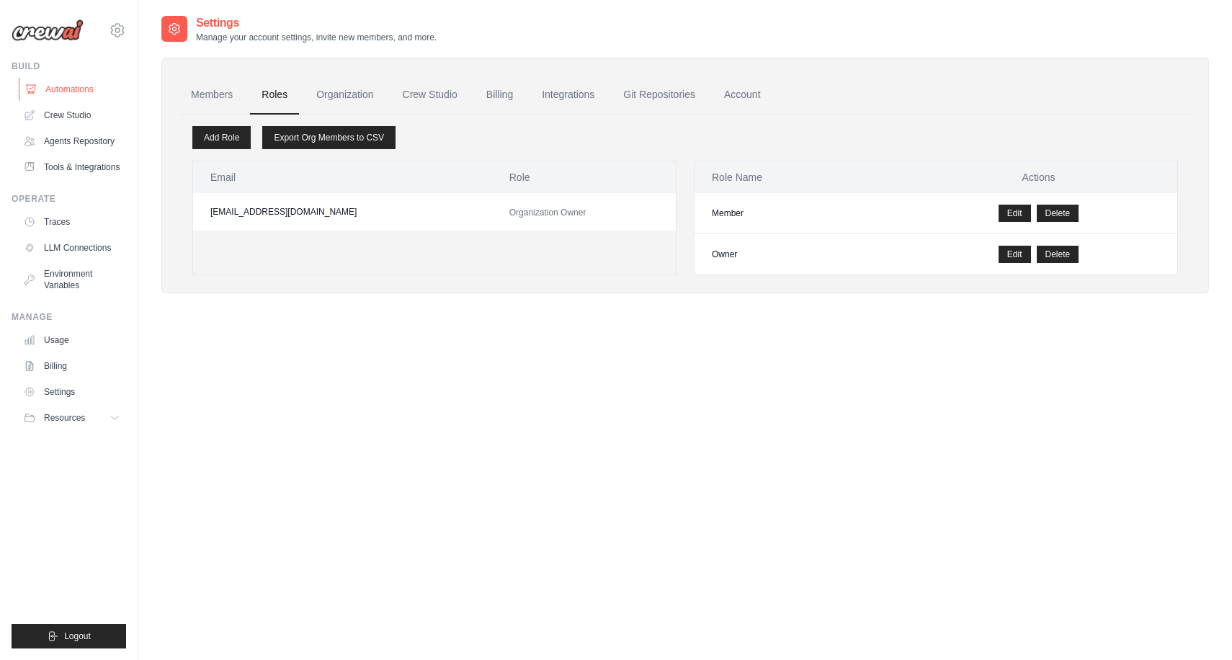
click at [99, 90] on link "Automations" at bounding box center [73, 89] width 109 height 23
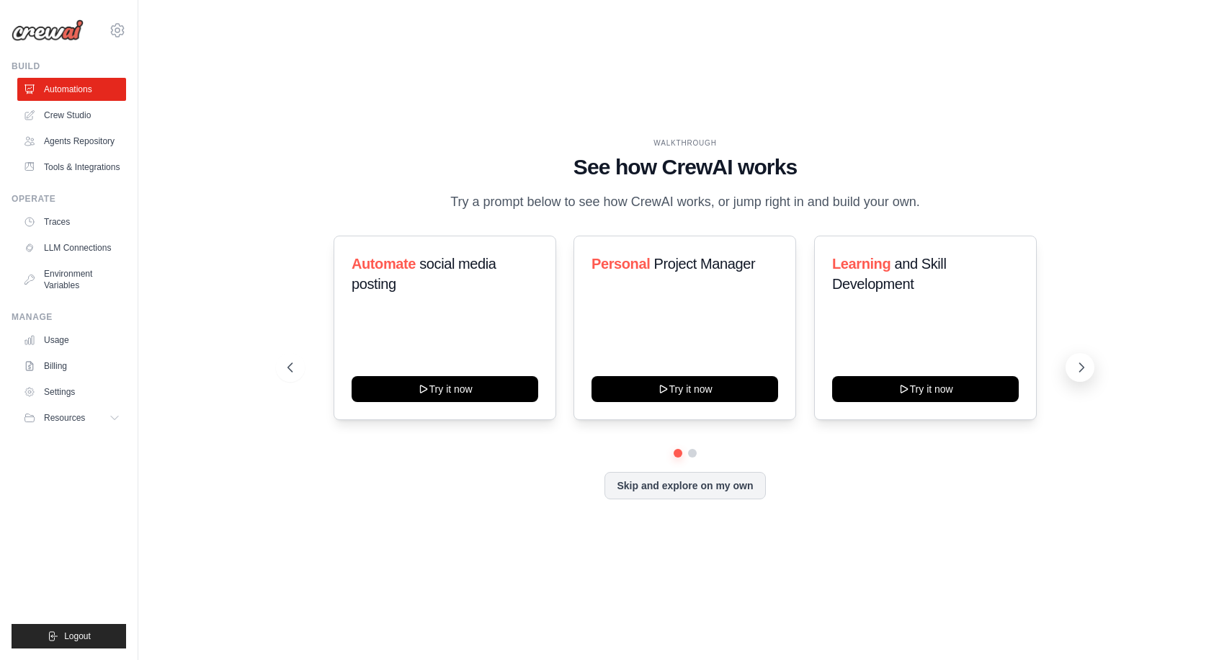
click at [1079, 377] on button at bounding box center [1079, 367] width 29 height 29
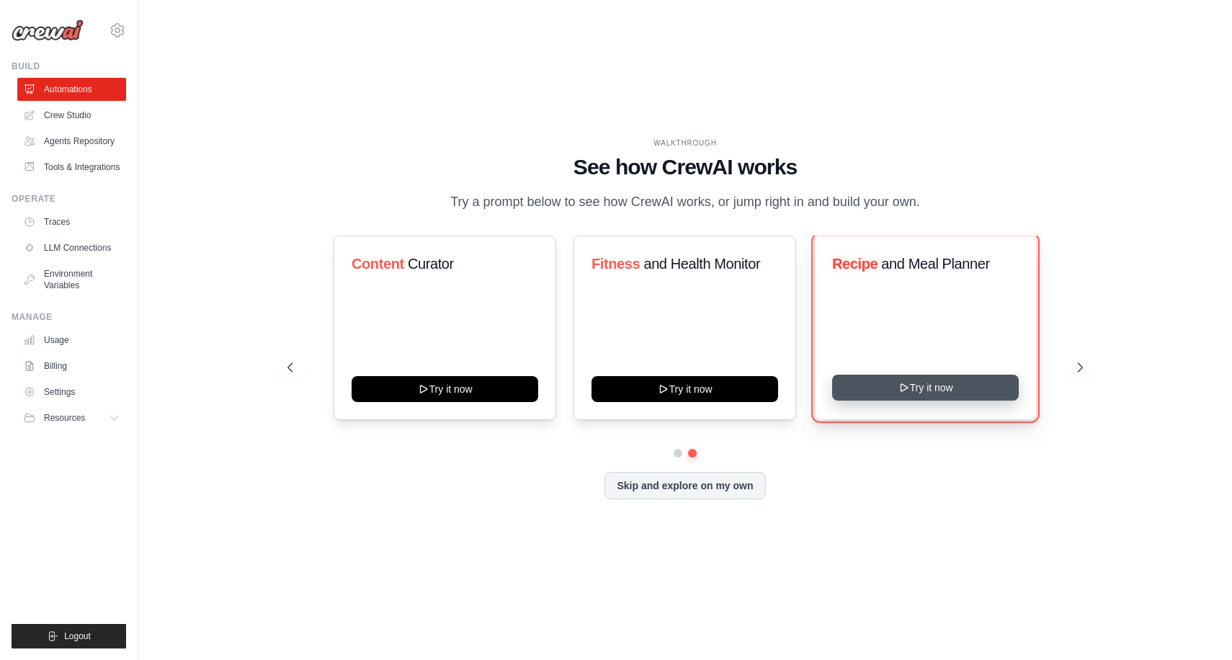
click at [935, 392] on button "Try it now" at bounding box center [925, 387] width 187 height 26
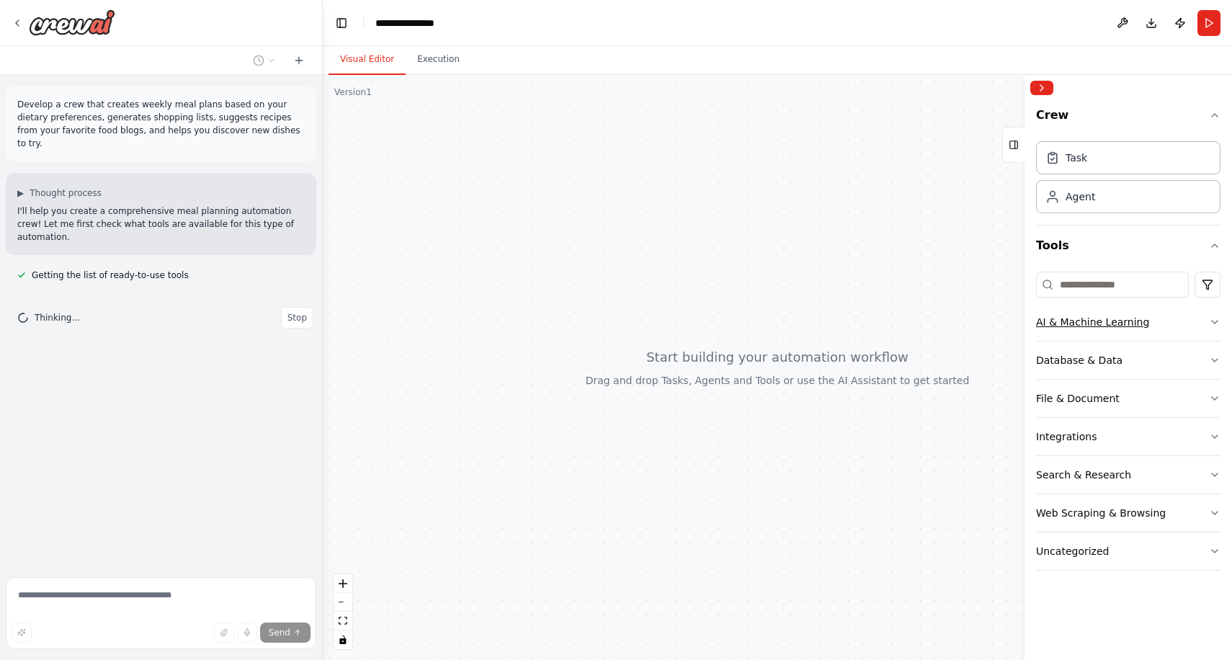
click at [1208, 314] on button "AI & Machine Learning" at bounding box center [1128, 321] width 184 height 37
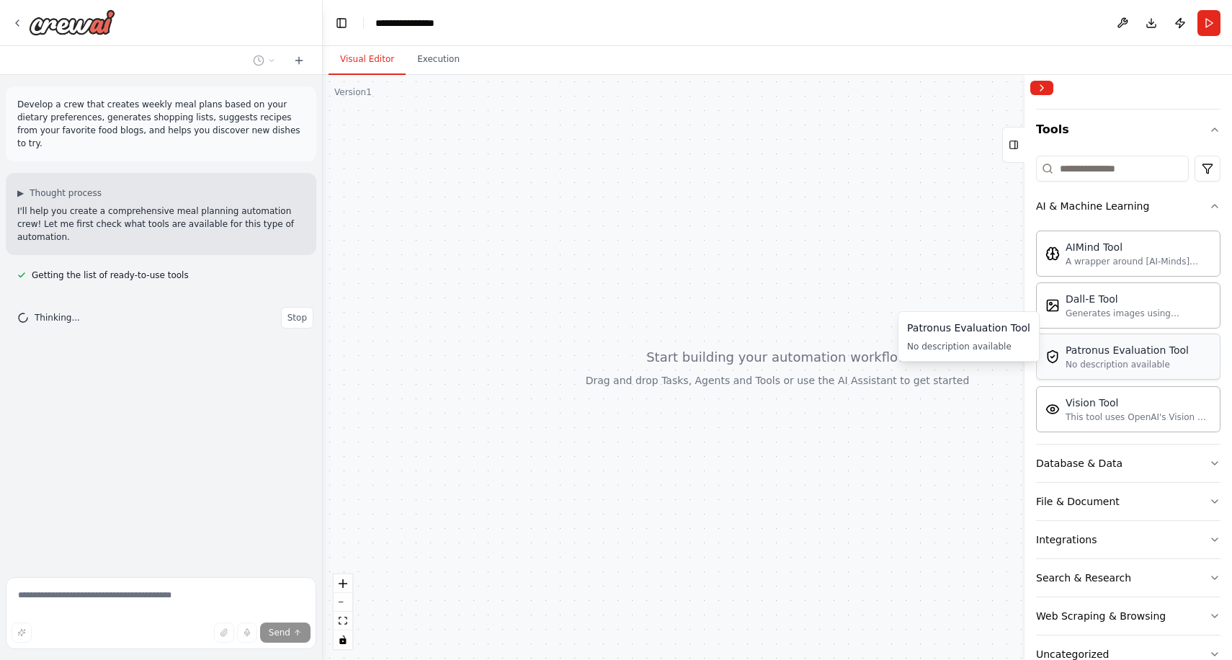
scroll to position [153, 0]
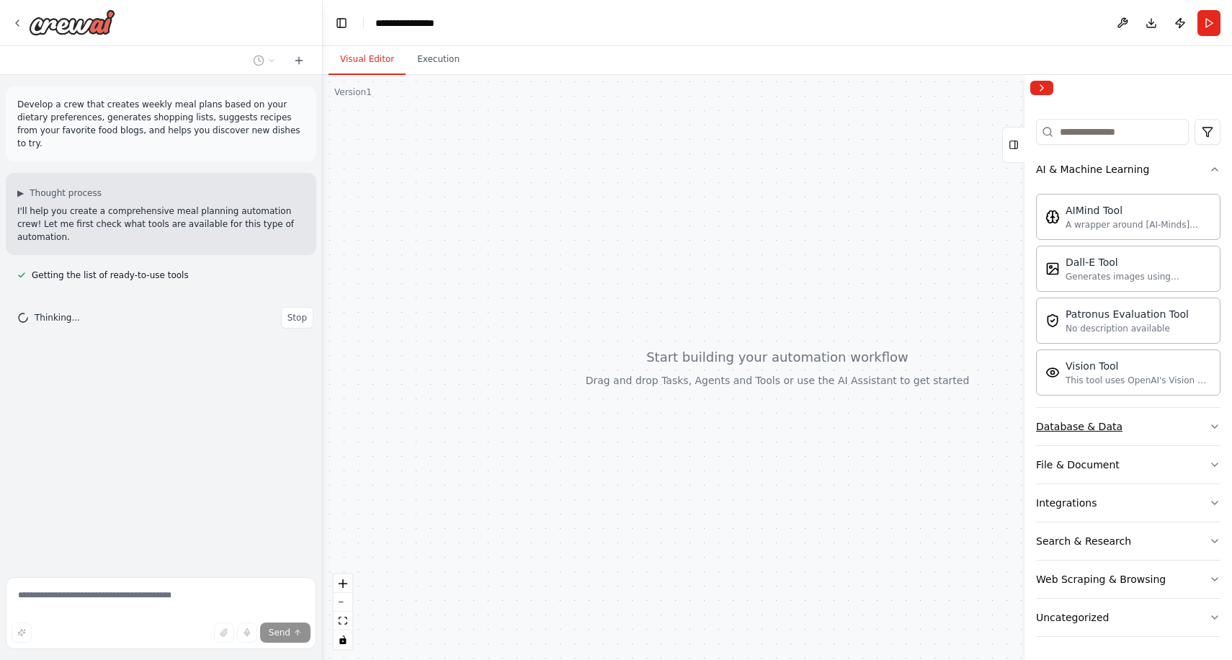
click at [1213, 423] on icon "button" at bounding box center [1214, 427] width 12 height 12
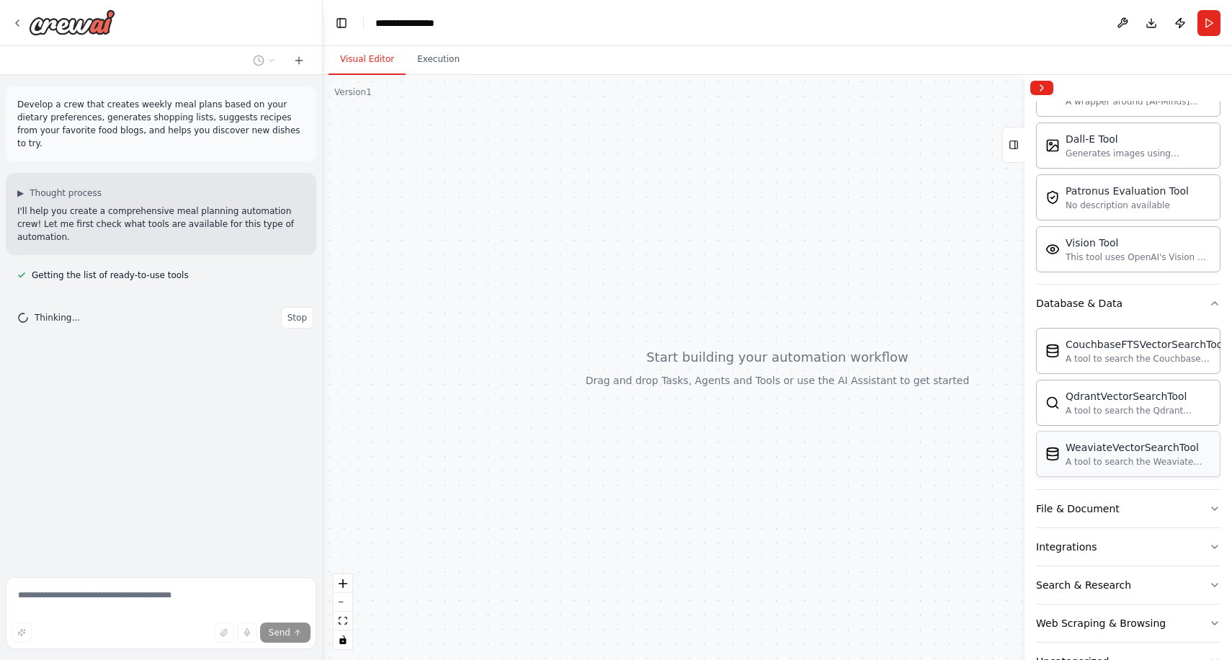
scroll to position [320, 0]
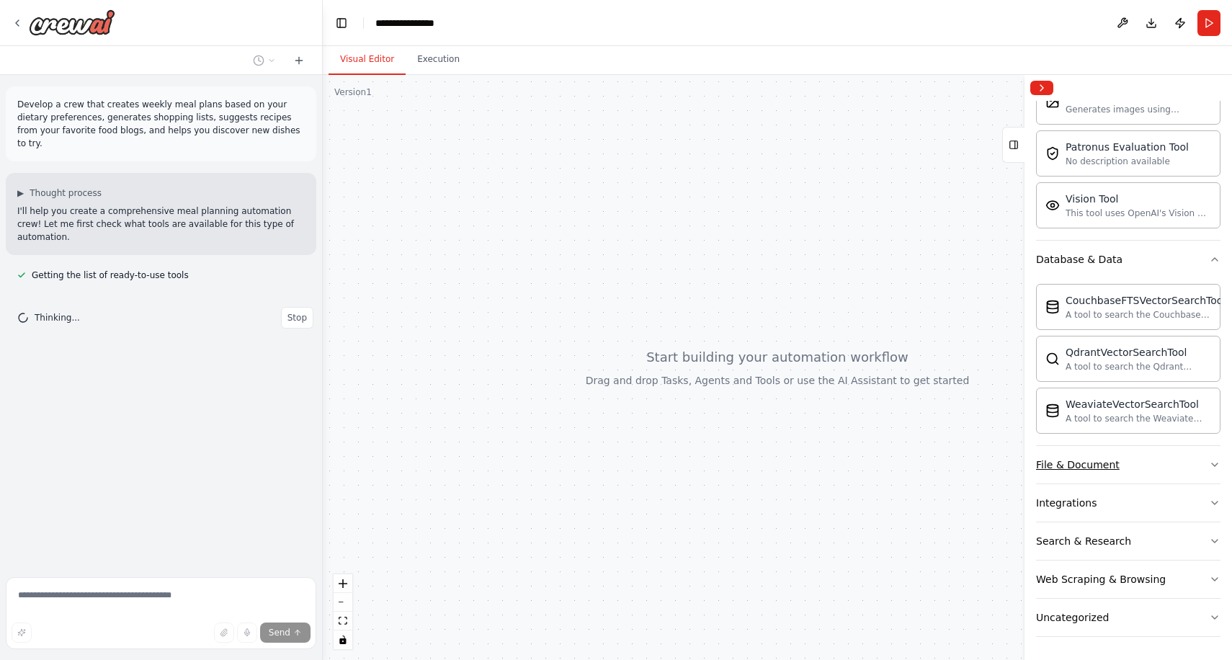
click at [1202, 467] on button "File & Document" at bounding box center [1128, 464] width 184 height 37
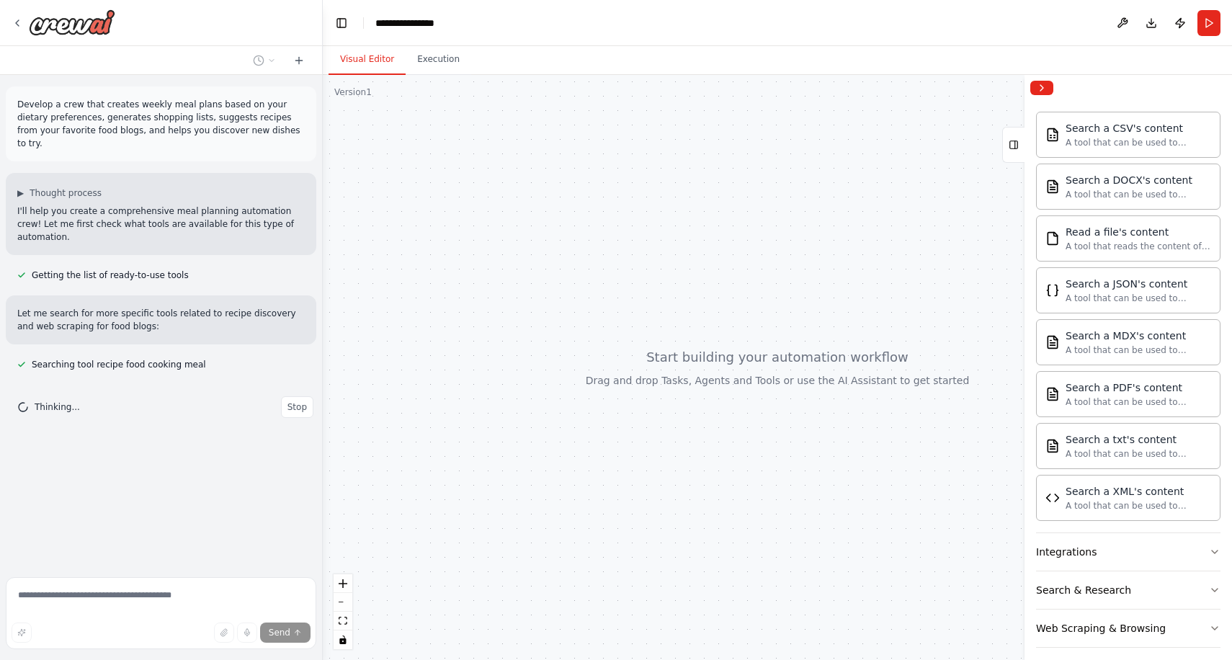
scroll to position [746, 0]
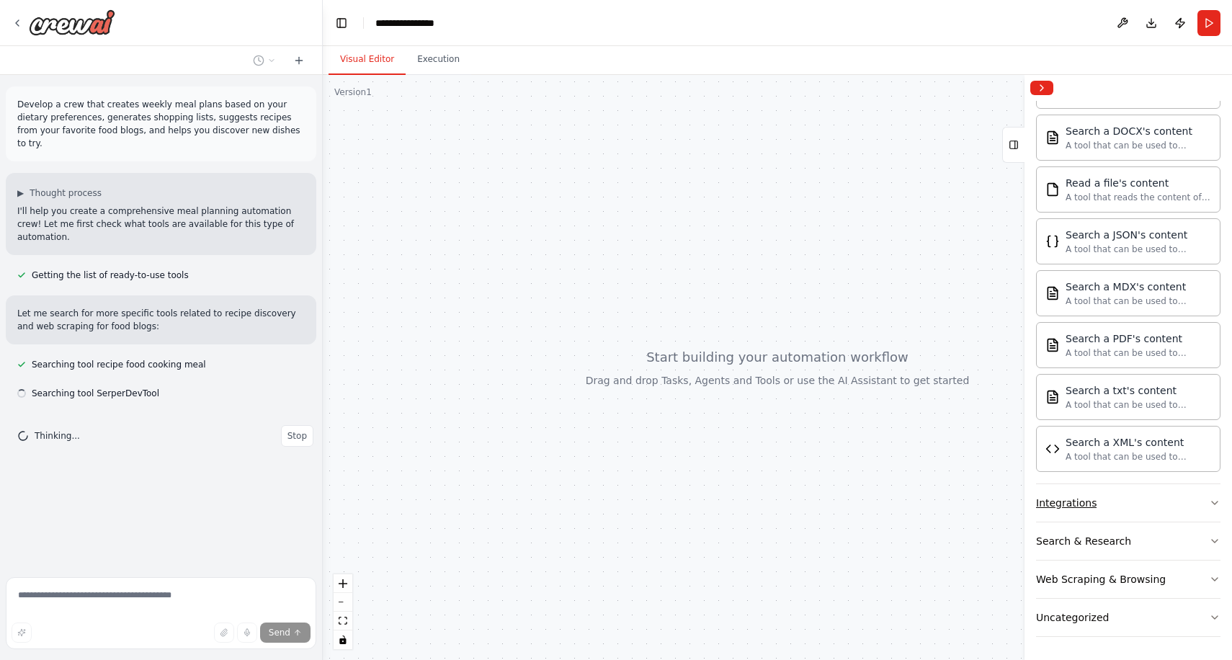
click at [1208, 511] on button "Integrations" at bounding box center [1128, 502] width 184 height 37
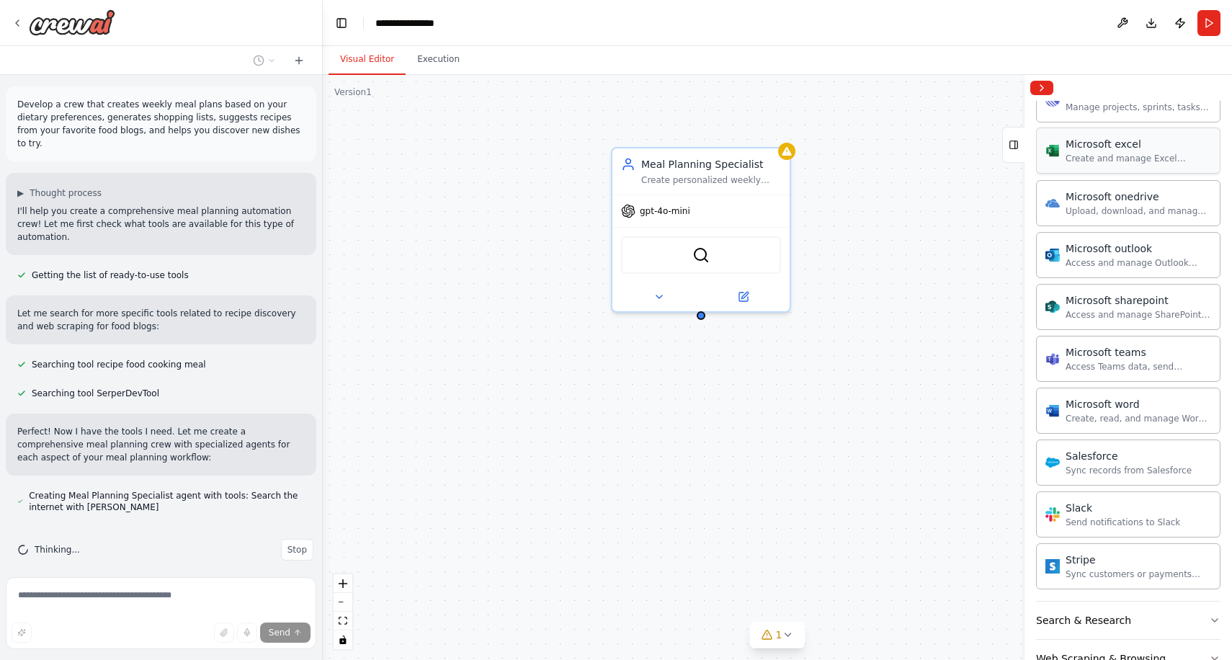
scroll to position [1566, 0]
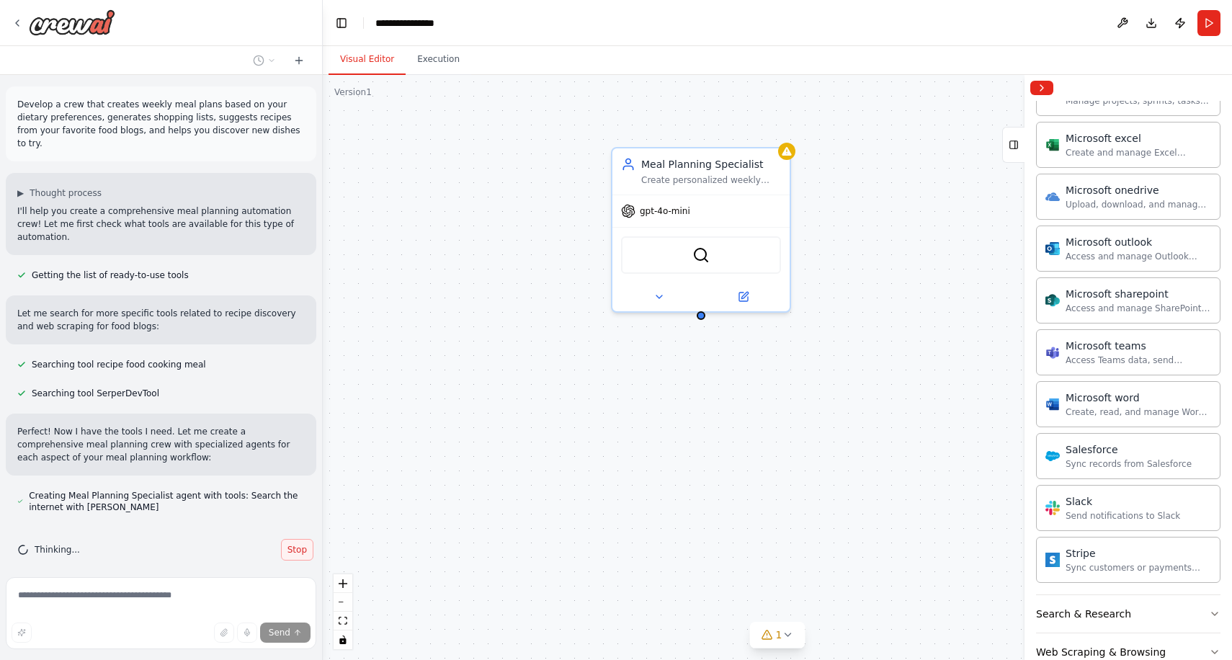
click at [298, 544] on span "Stop" at bounding box center [296, 550] width 19 height 12
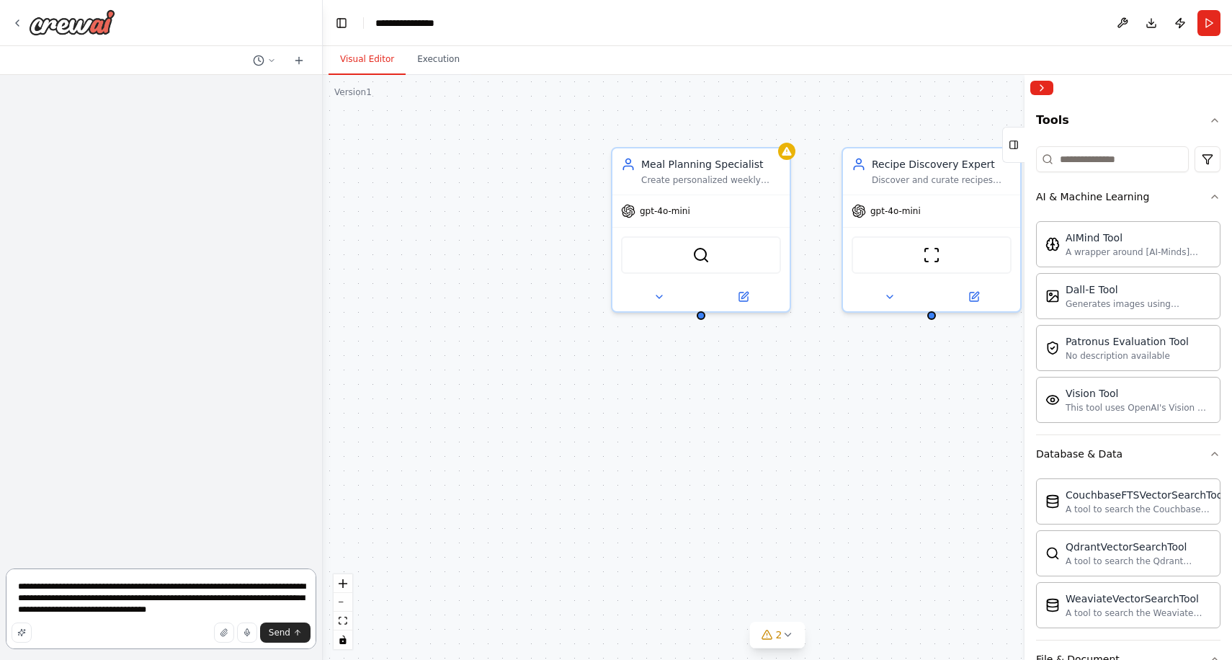
scroll to position [0, 0]
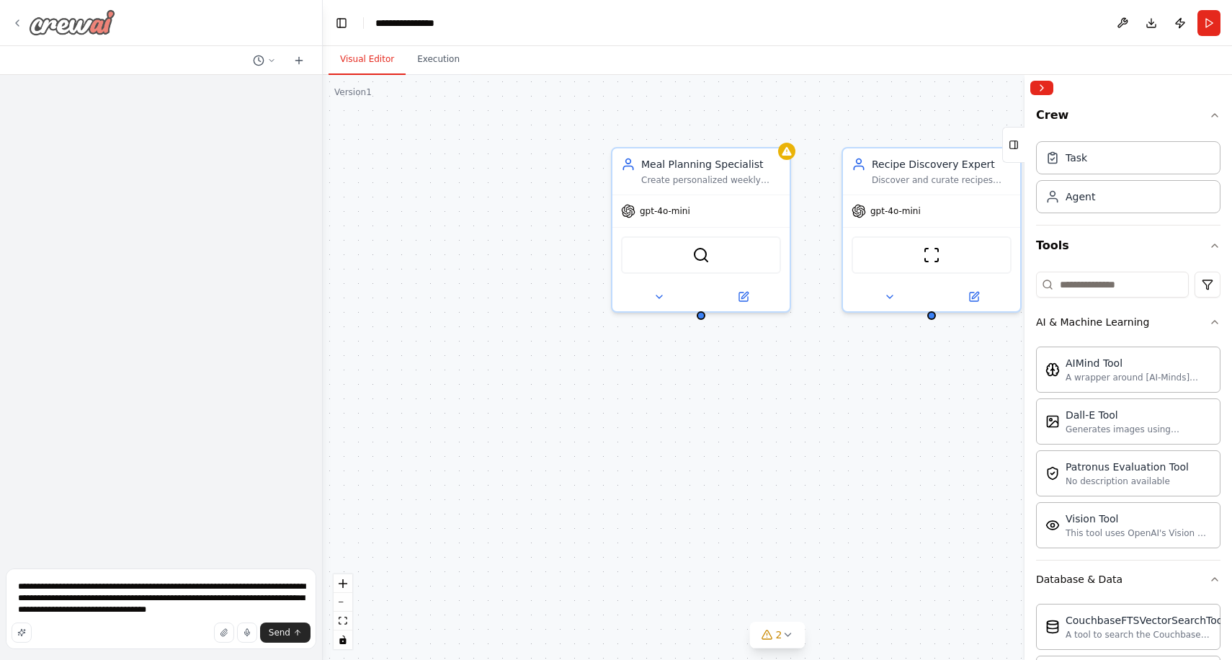
click at [19, 24] on icon at bounding box center [18, 23] width 12 height 12
